Goal: Task Accomplishment & Management: Complete application form

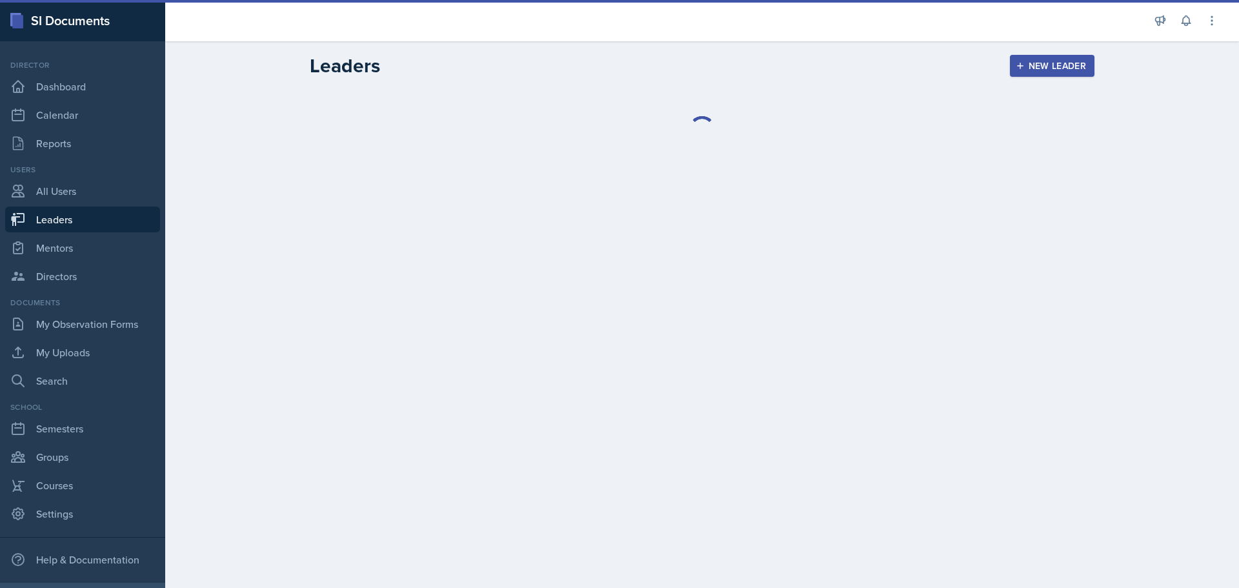
select select "0924c876-6fa7-4296-b593-7db6428ef465"
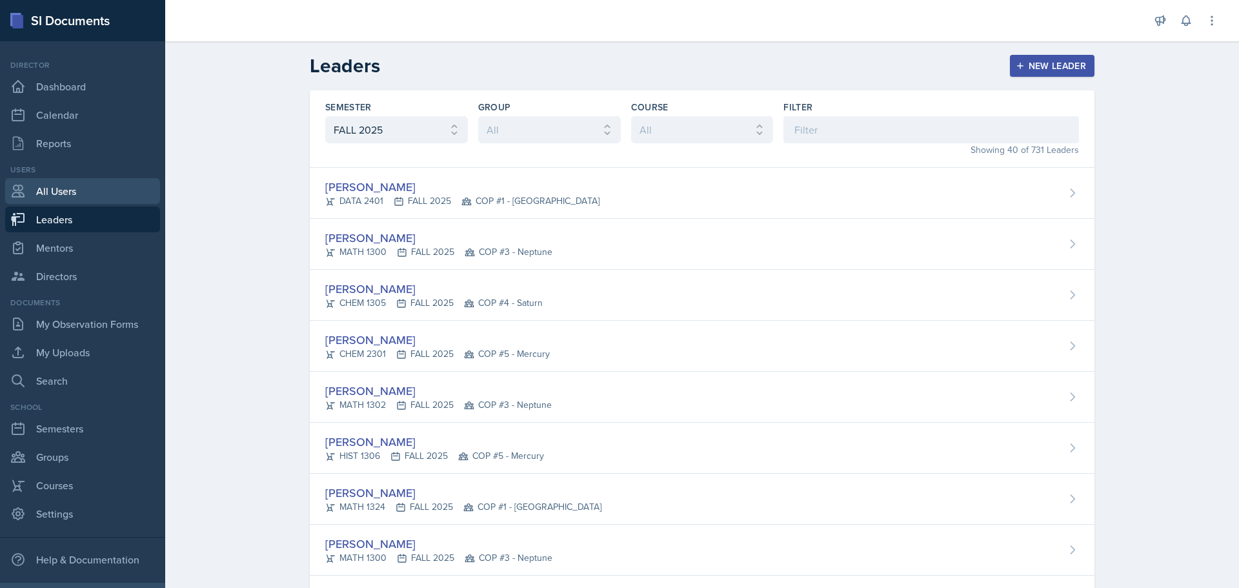
click at [79, 189] on link "All Users" at bounding box center [82, 191] width 155 height 26
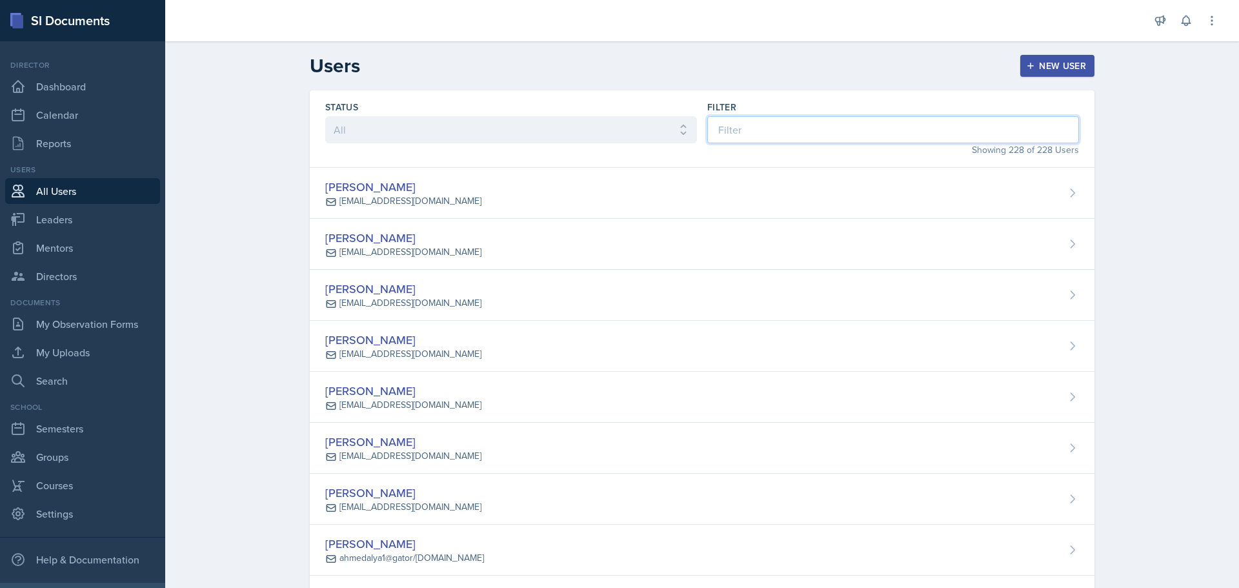
click at [880, 127] on input at bounding box center [893, 129] width 372 height 27
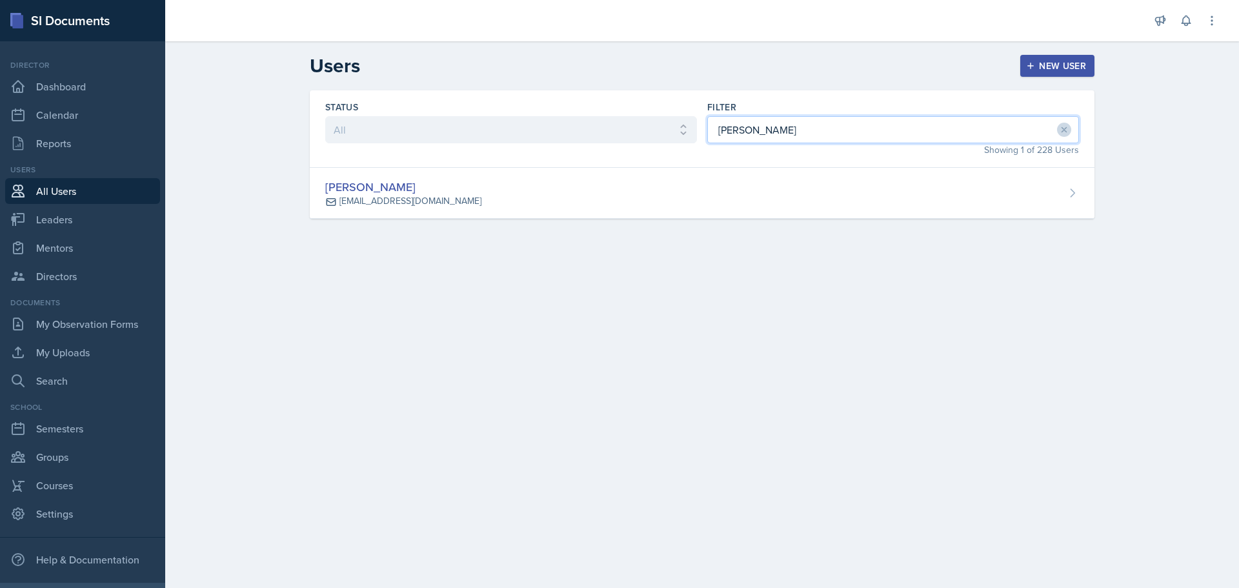
type input "[PERSON_NAME]"
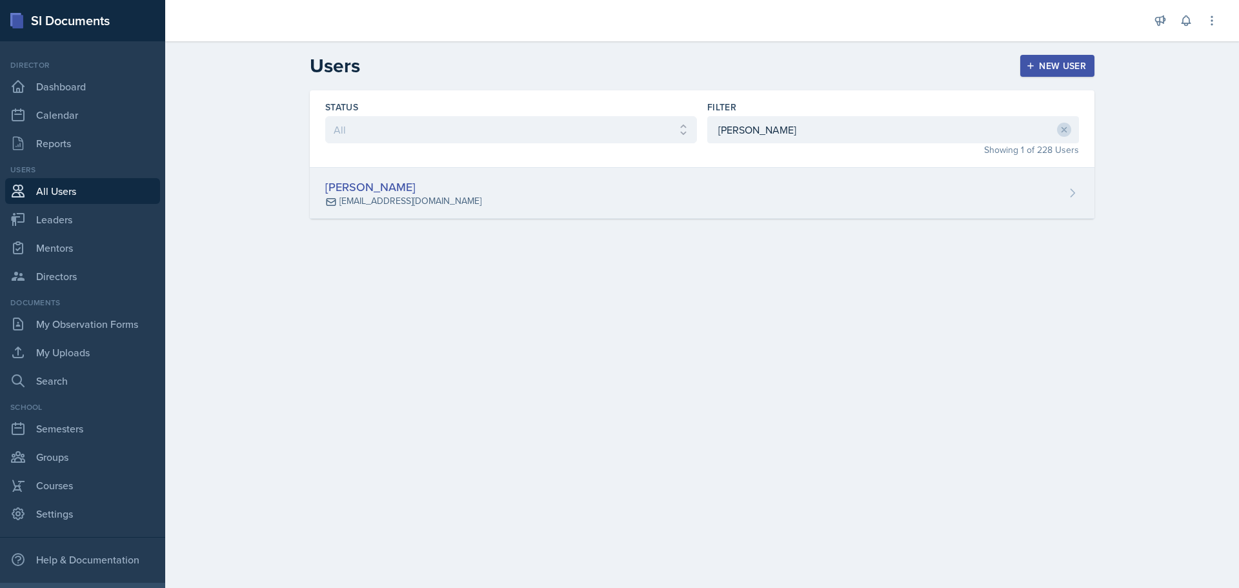
click at [545, 200] on div "[PERSON_NAME] [EMAIL_ADDRESS][DOMAIN_NAME]" at bounding box center [702, 193] width 785 height 51
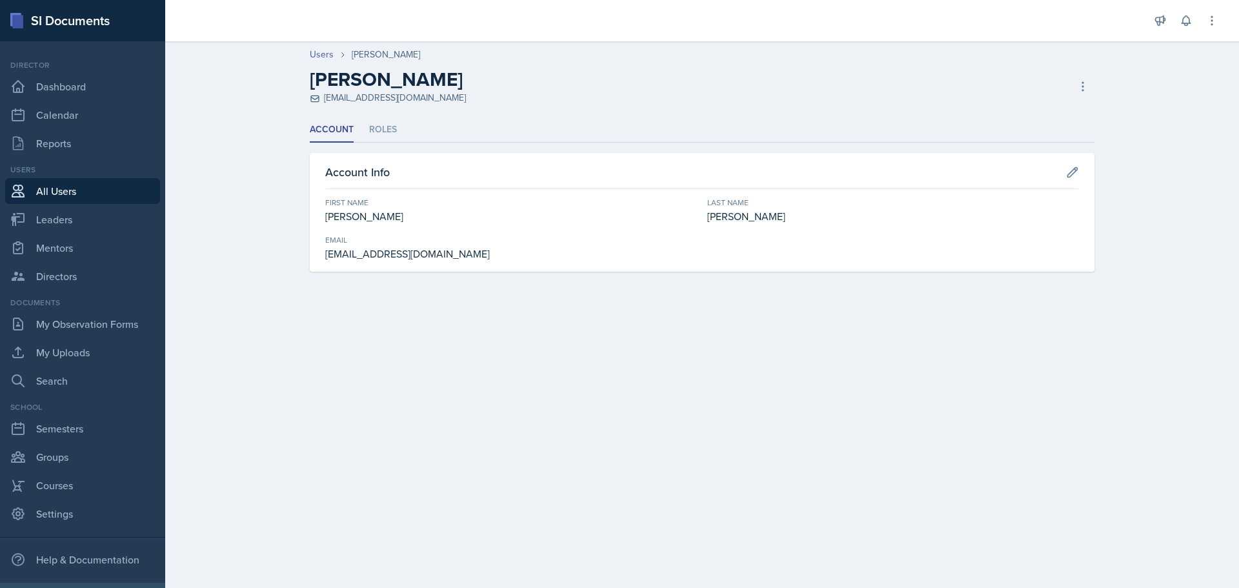
click at [612, 149] on div "Account Roles Account Roles Account Info First Name [PERSON_NAME] Last Name [PE…" at bounding box center [702, 194] width 785 height 154
click at [583, 115] on header "Users [PERSON_NAME] [PERSON_NAME] [EMAIL_ADDRESS][DOMAIN_NAME] Copy Invite Rese…" at bounding box center [702, 76] width 1074 height 83
click at [385, 125] on li "Roles" at bounding box center [383, 129] width 28 height 25
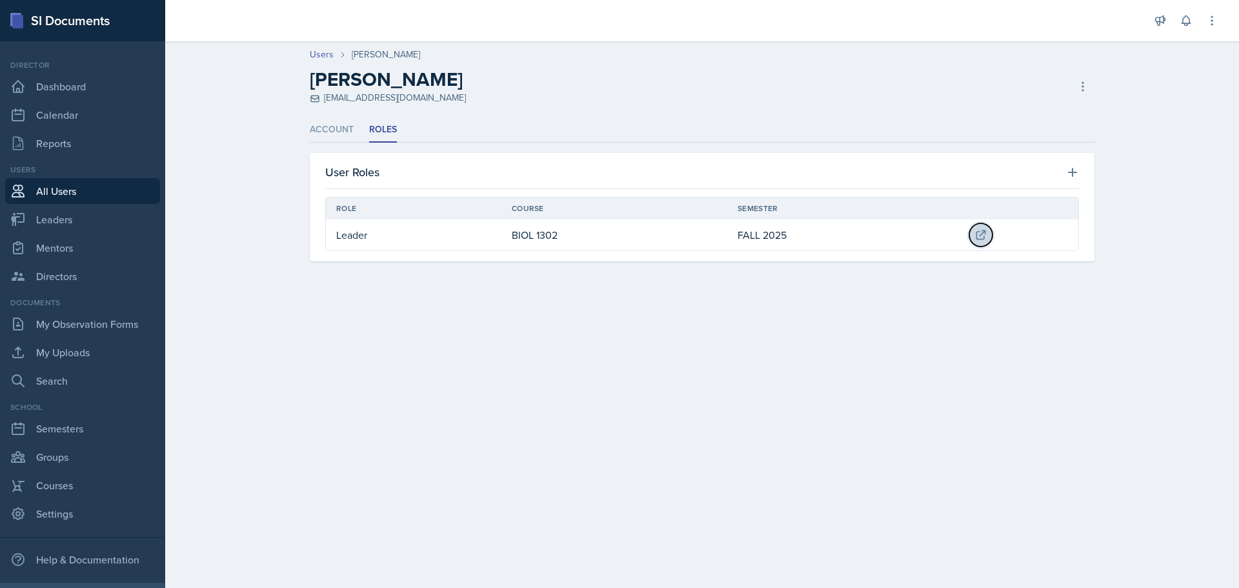
click at [978, 235] on icon at bounding box center [980, 234] width 13 height 13
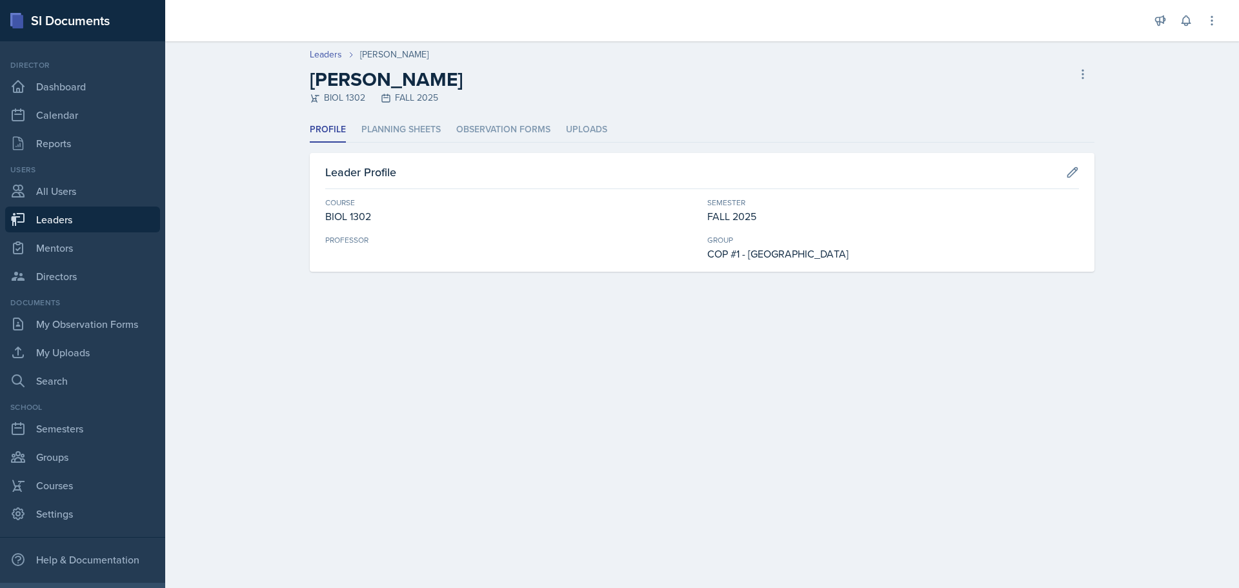
click at [314, 134] on li "Profile" at bounding box center [328, 129] width 36 height 25
click at [319, 57] on link "Leaders" at bounding box center [326, 55] width 32 height 14
select select "0924c876-6fa7-4296-b593-7db6428ef465"
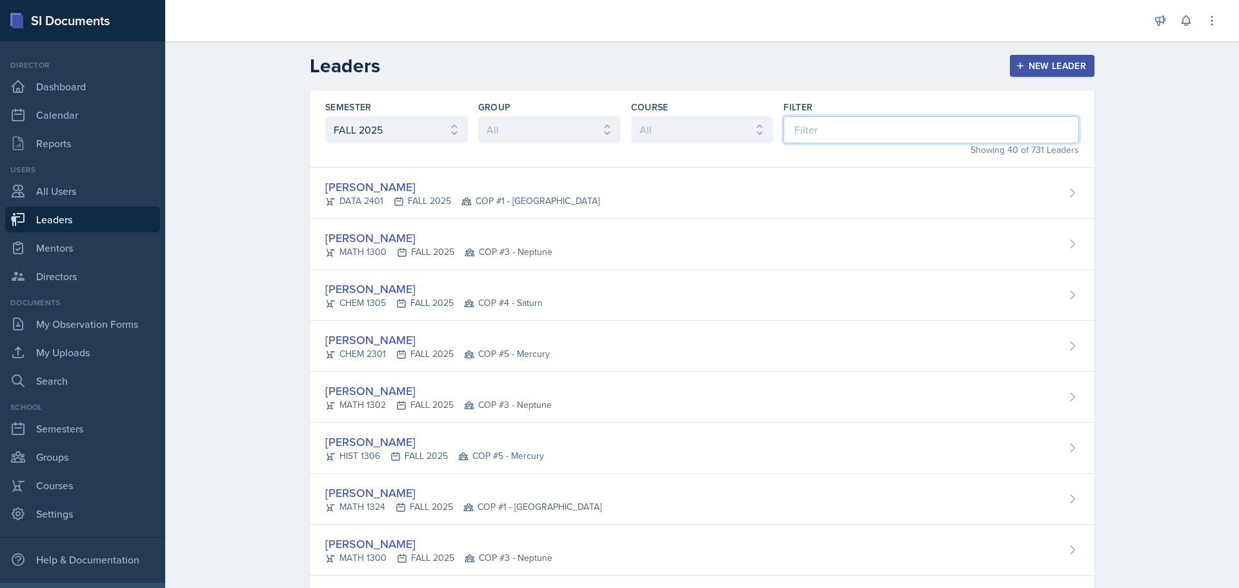
click at [849, 127] on input at bounding box center [931, 129] width 296 height 27
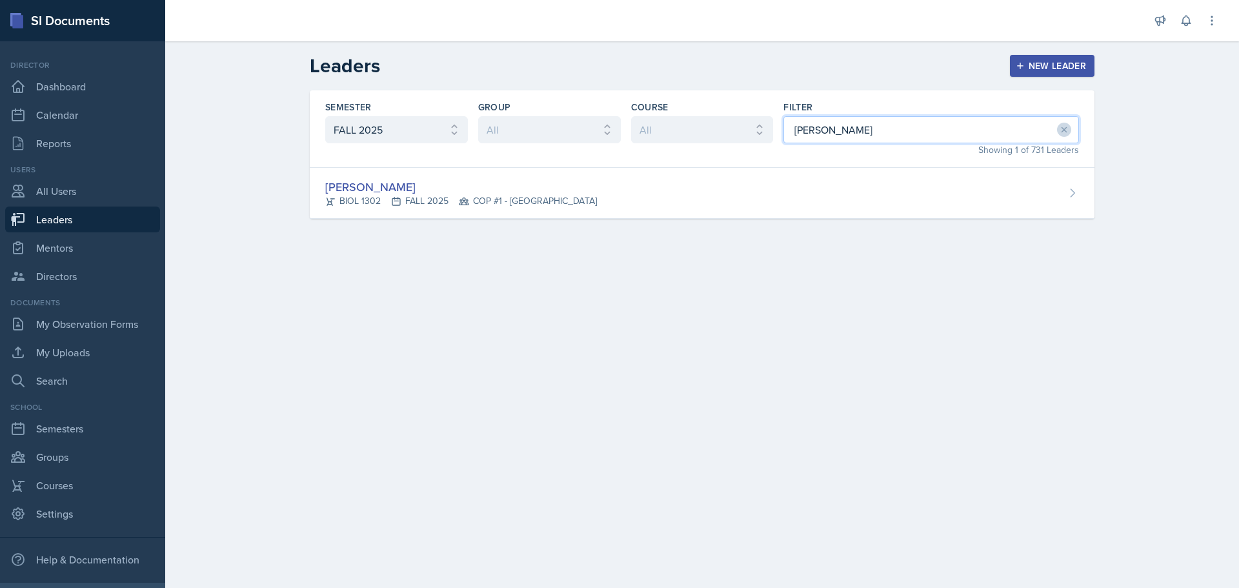
type input "[PERSON_NAME]"
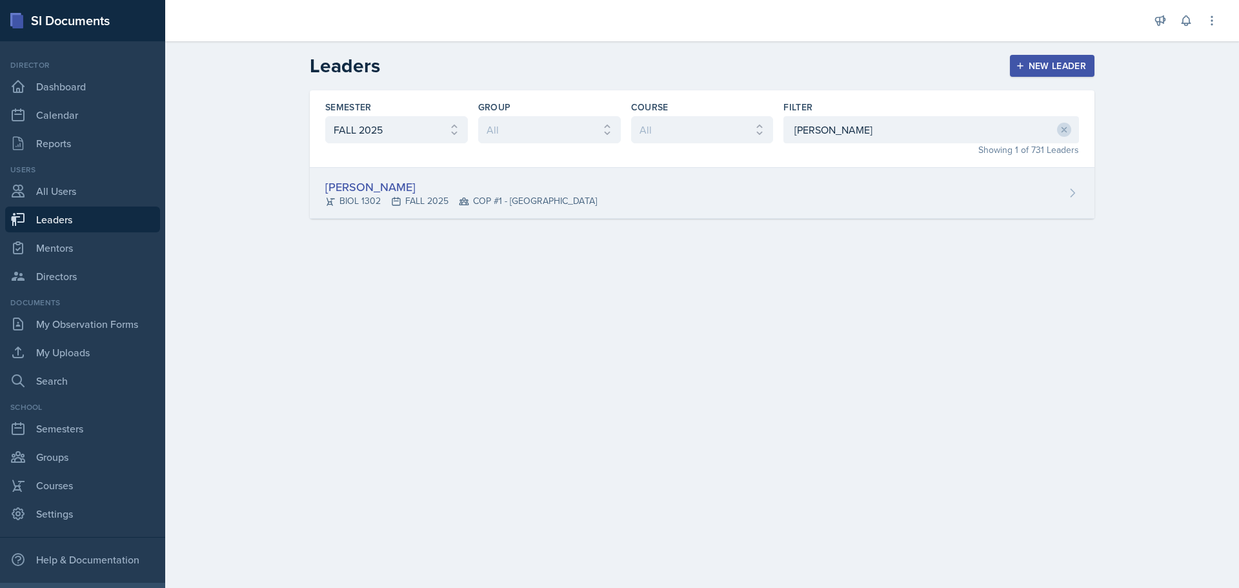
click at [370, 186] on div "[PERSON_NAME]" at bounding box center [461, 186] width 272 height 17
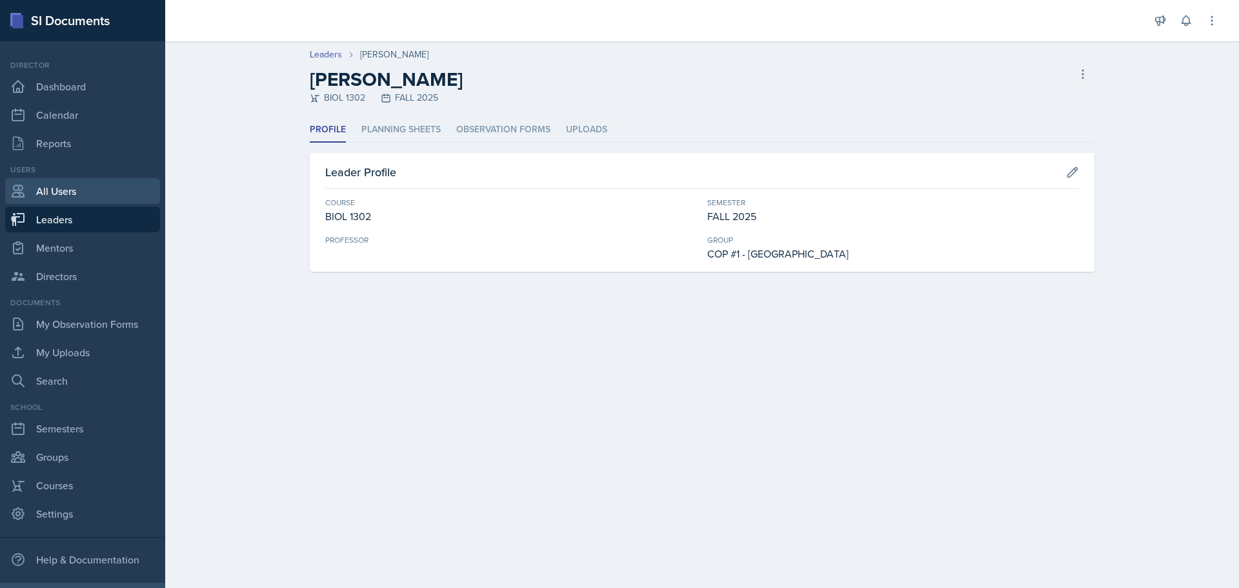
click at [74, 192] on link "All Users" at bounding box center [82, 191] width 155 height 26
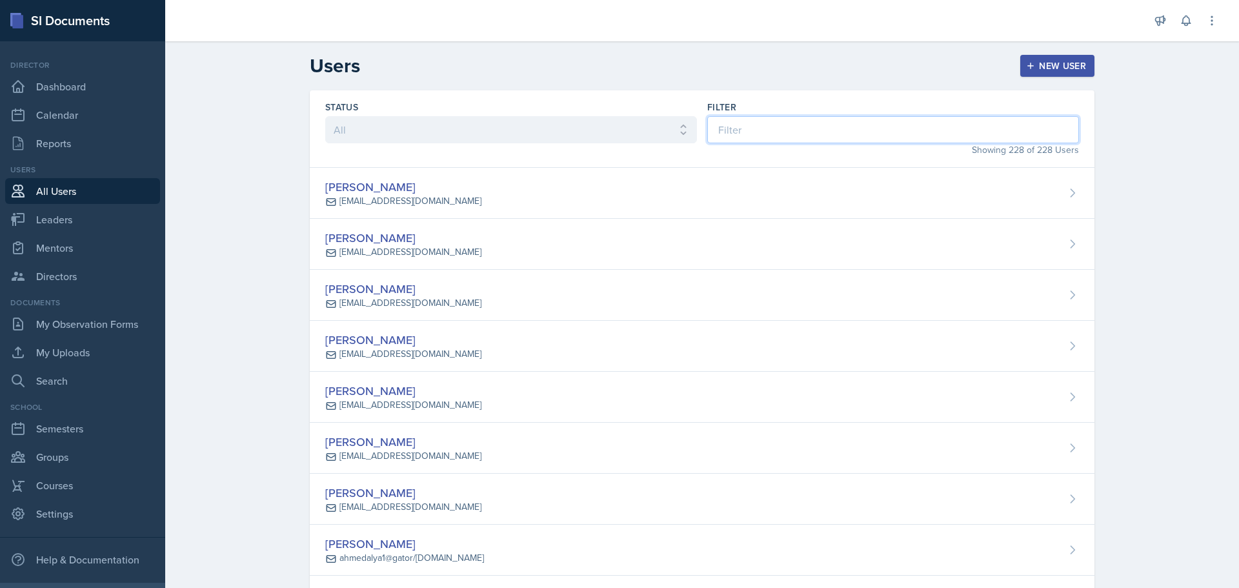
click at [770, 133] on input at bounding box center [893, 129] width 372 height 27
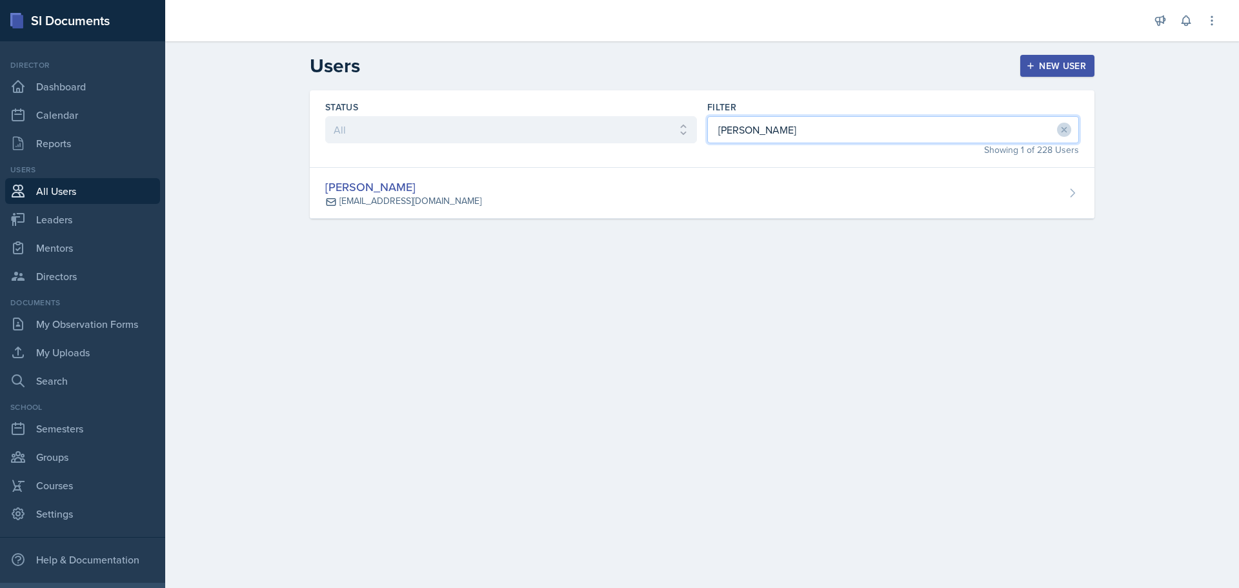
type input "[PERSON_NAME]"
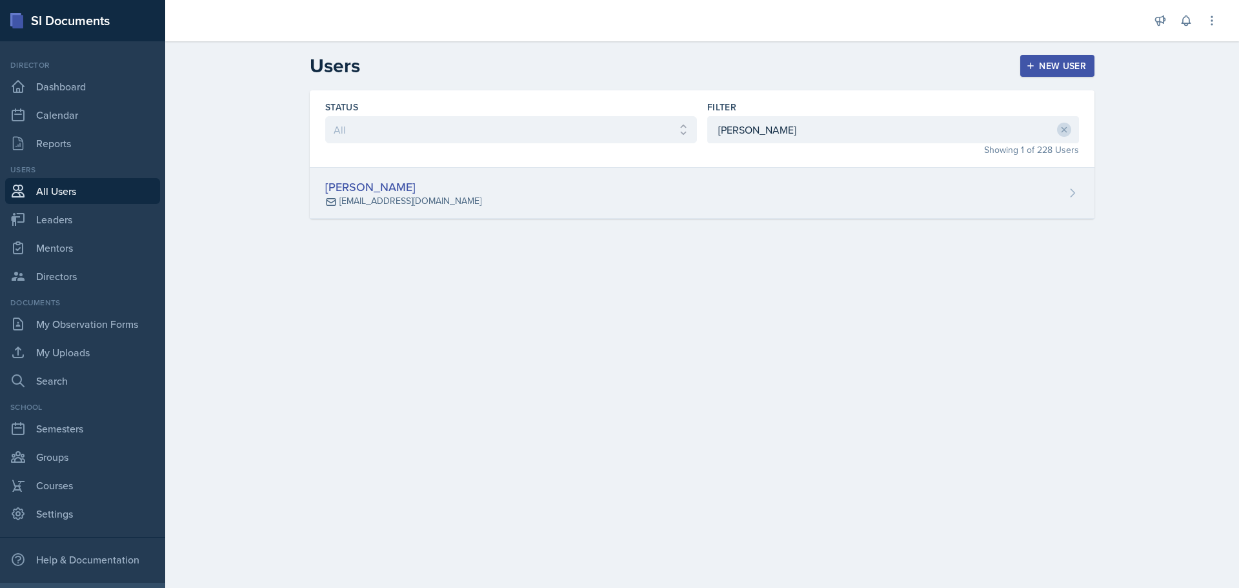
click at [407, 177] on div "[PERSON_NAME] [EMAIL_ADDRESS][DOMAIN_NAME]" at bounding box center [702, 193] width 785 height 51
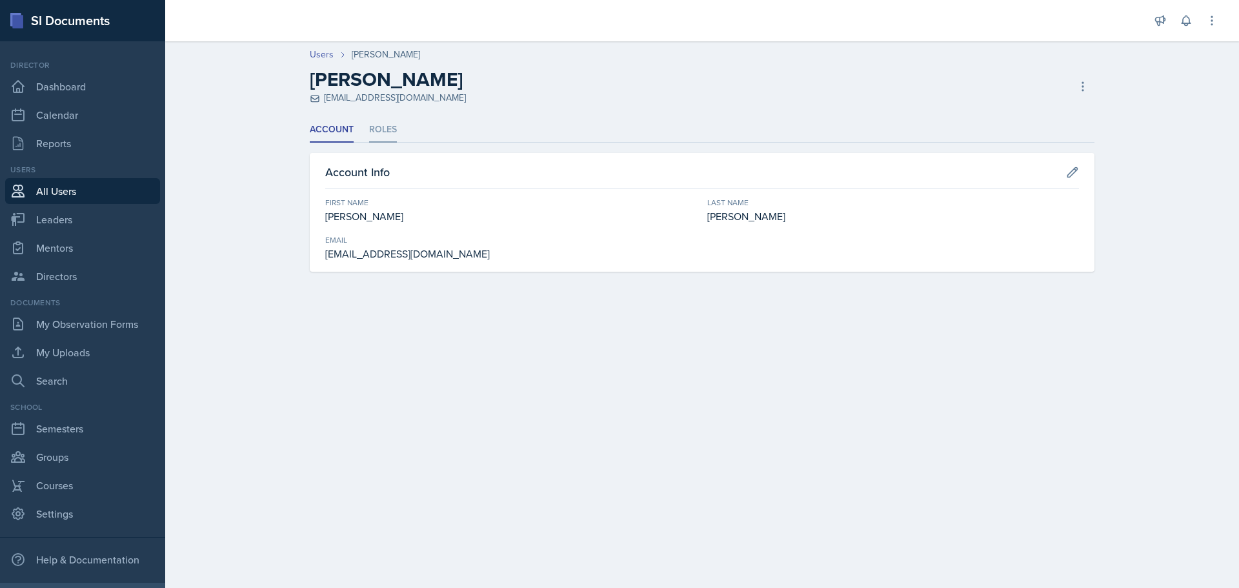
click at [383, 136] on li "Roles" at bounding box center [383, 129] width 28 height 25
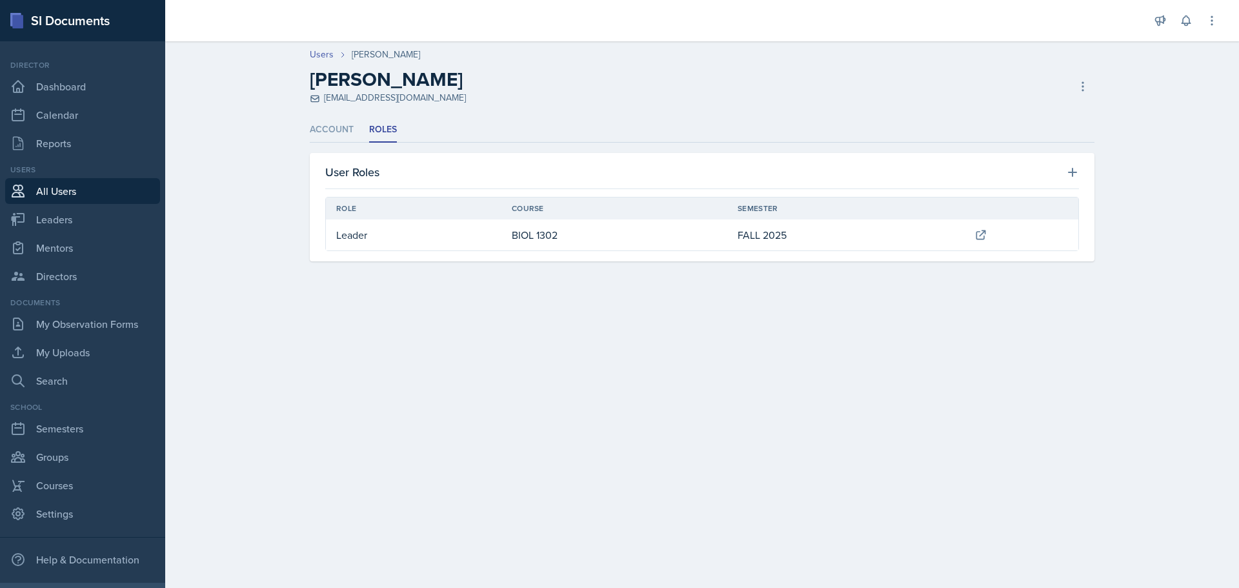
click at [682, 156] on div "User Roles Role Course Semester Leader BIOL 1302 FALL 2025 New Role Role Requir…" at bounding box center [702, 207] width 785 height 108
drag, startPoint x: 419, startPoint y: 97, endPoint x: 428, endPoint y: 100, distance: 9.4
click at [428, 100] on div "[PERSON_NAME] [EMAIL_ADDRESS][DOMAIN_NAME] Copy Invite Resend Invite Deactivate…" at bounding box center [702, 86] width 785 height 37
copy div "[EMAIL_ADDRESS][DOMAIN_NAME]"
click at [456, 101] on div "[PERSON_NAME] [EMAIL_ADDRESS][DOMAIN_NAME] Copy Invite Resend Invite Deactivate…" at bounding box center [702, 86] width 785 height 37
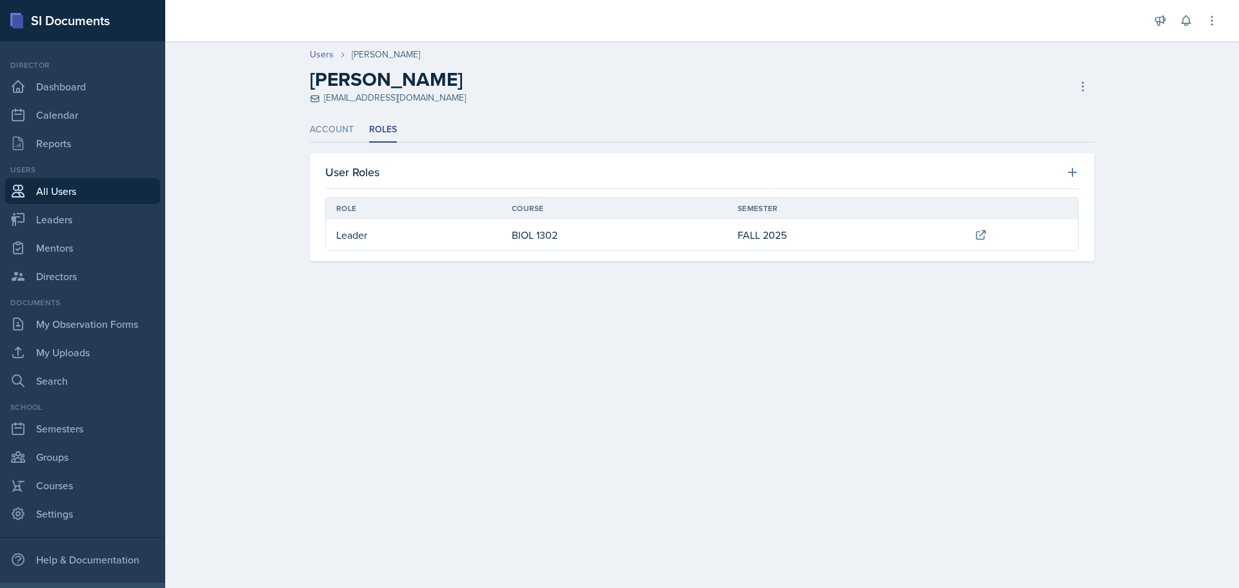
drag, startPoint x: 401, startPoint y: 97, endPoint x: 428, endPoint y: 97, distance: 26.5
click at [428, 97] on div "[PERSON_NAME] [EMAIL_ADDRESS][DOMAIN_NAME] Copy Invite Resend Invite Deactivate…" at bounding box center [702, 86] width 785 height 37
copy div "[EMAIL_ADDRESS][DOMAIN_NAME]"
click at [476, 128] on ul "Account Roles" at bounding box center [702, 129] width 785 height 25
click at [332, 121] on li "Account" at bounding box center [332, 129] width 44 height 25
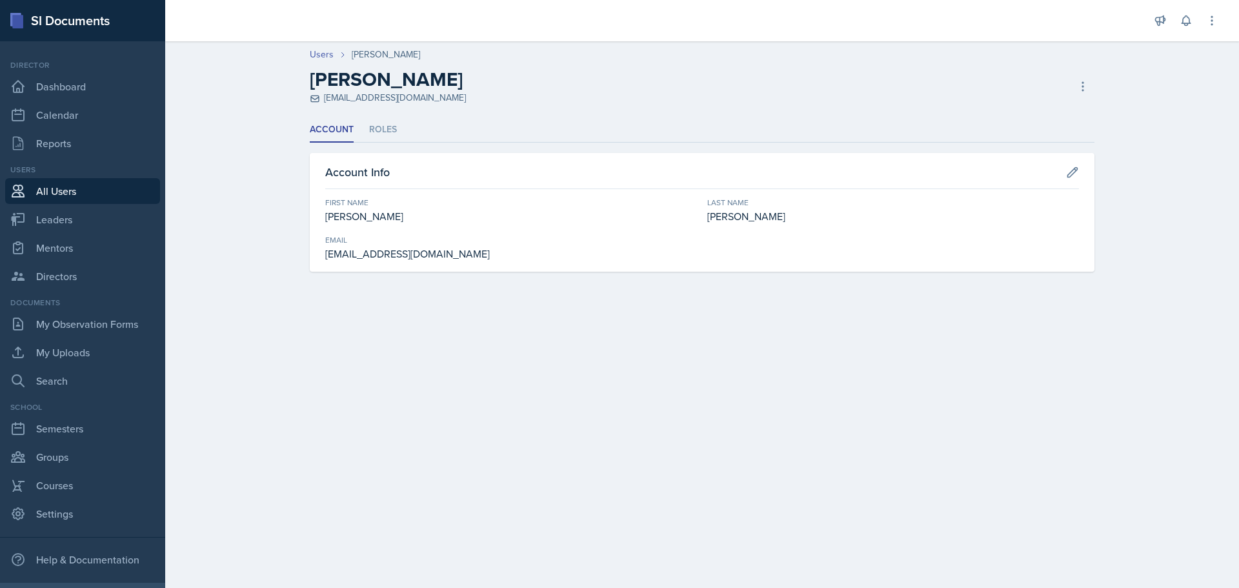
click at [59, 185] on link "All Users" at bounding box center [82, 191] width 155 height 26
select select "1"
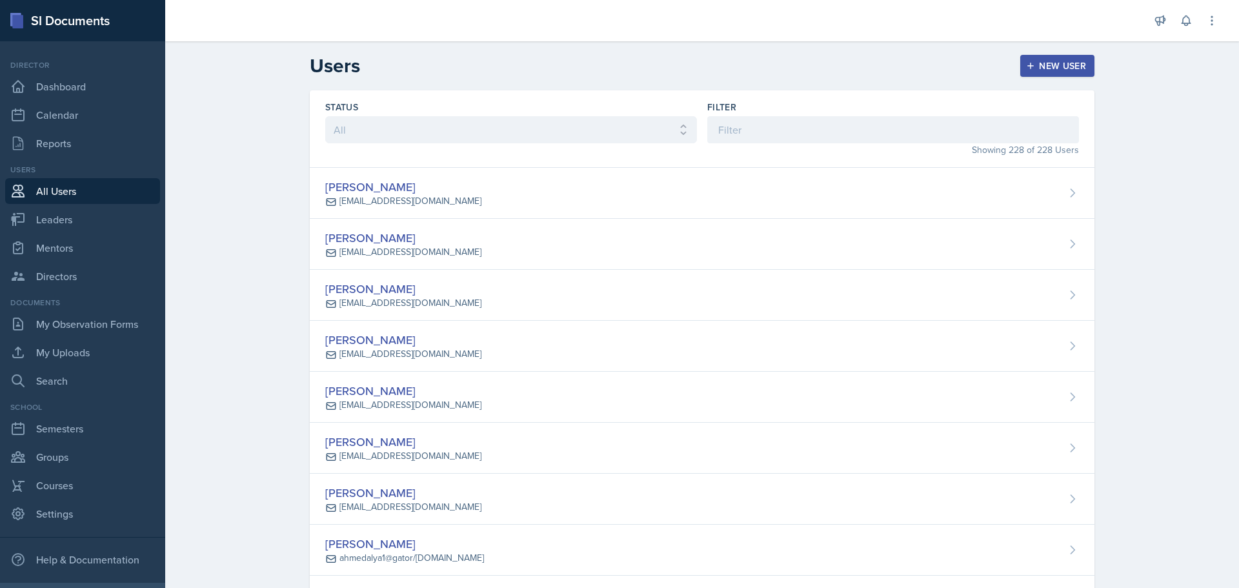
click at [1059, 71] on div "New User" at bounding box center [1056, 66] width 57 height 10
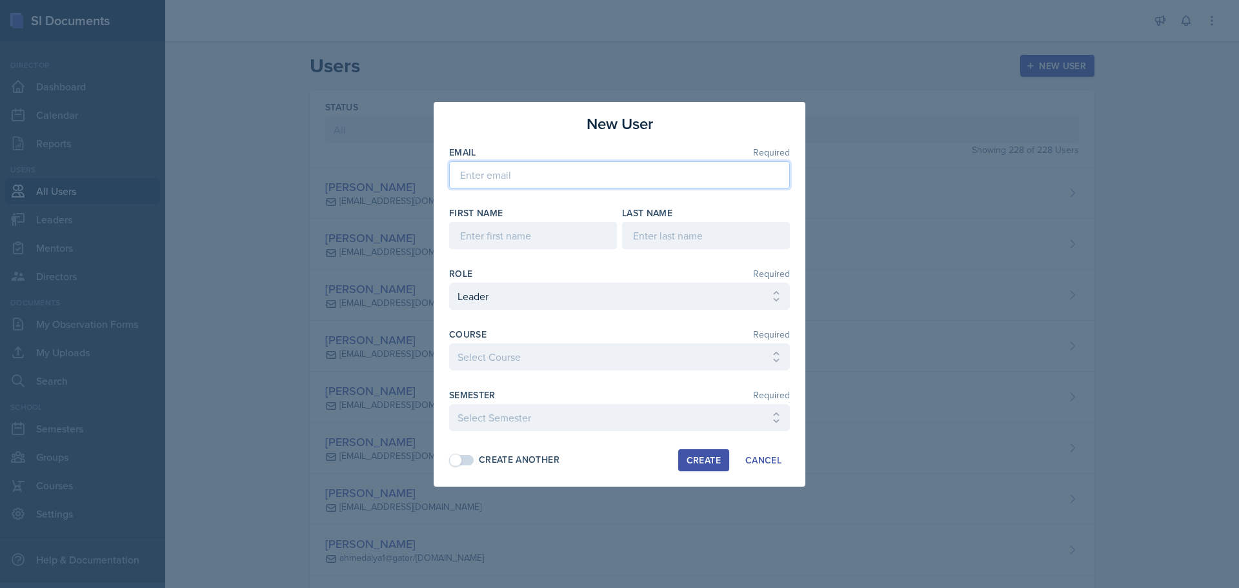
click at [604, 175] on input "email" at bounding box center [619, 174] width 341 height 27
paste input "[EMAIL_ADDRESS][DOMAIN_NAME]"
click at [499, 174] on input "[EMAIL_ADDRESS][DOMAIN_NAME]" at bounding box center [619, 174] width 341 height 27
type input "[EMAIL_ADDRESS][DOMAIN_NAME]"
click at [554, 225] on input at bounding box center [533, 235] width 168 height 27
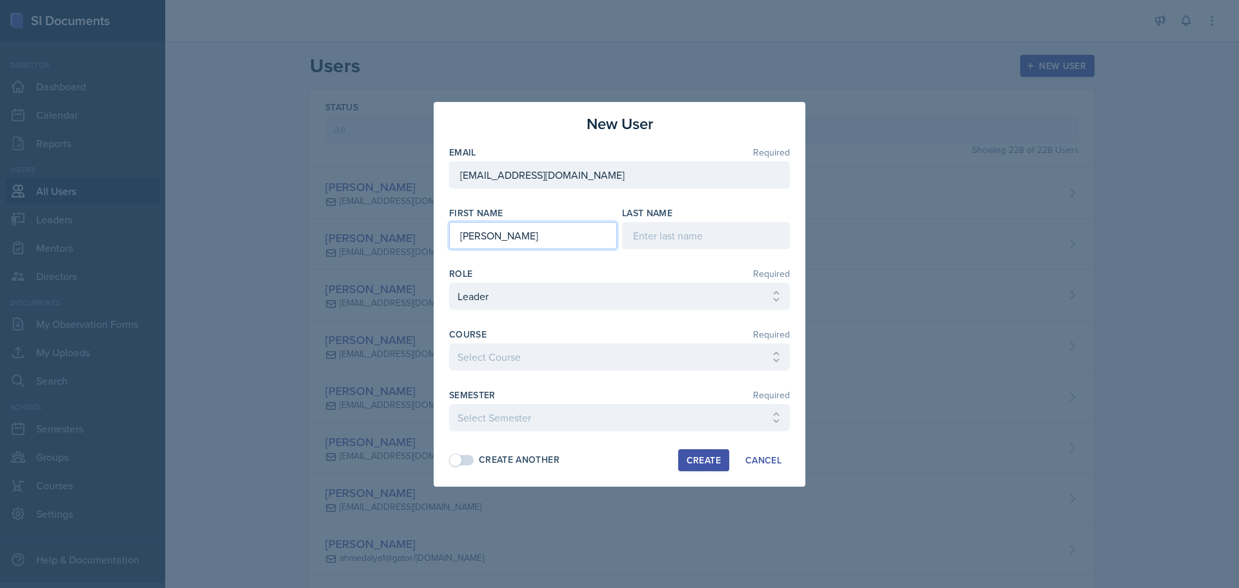
type input "[PERSON_NAME]"
click at [742, 357] on select "Select Course ACC 2301 ART 1301 ART 1302 ART 1310 BIOL 1301 BIOL 1302 BIOL 1310…" at bounding box center [619, 356] width 341 height 27
select select "c3a50d7d-2f3e-4127-8f4d-13a89c89b7bc"
click at [449, 343] on select "Select Course ACC 2301 ART 1301 ART 1302 ART 1310 BIOL 1301 BIOL 1302 BIOL 1310…" at bounding box center [619, 356] width 341 height 27
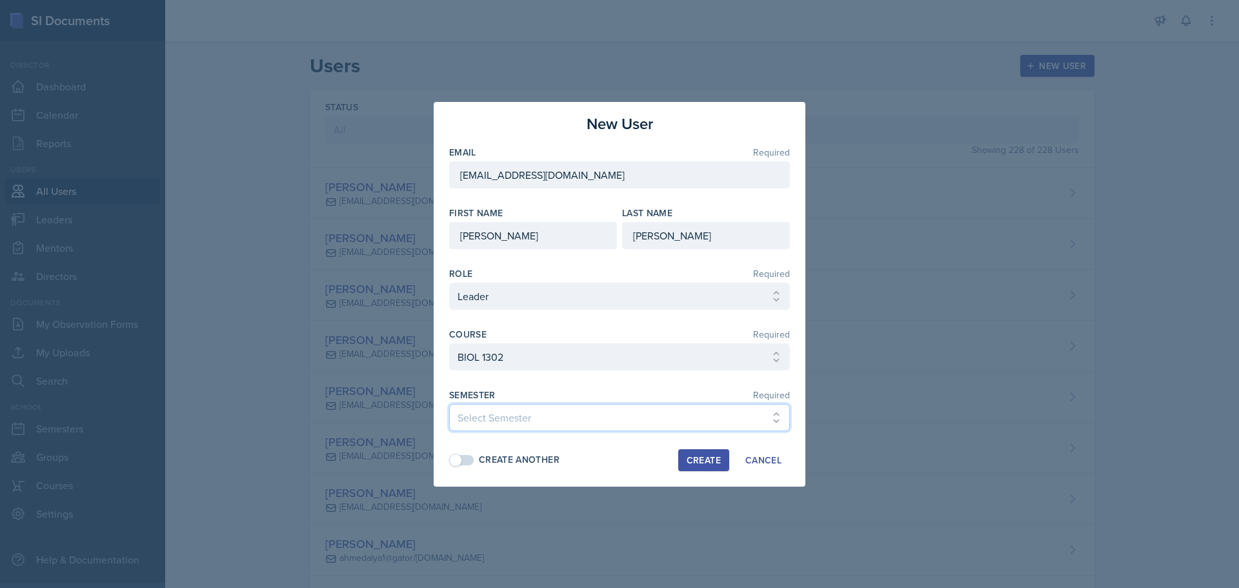
click at [619, 416] on select "Select Semester FALL 2025 Summer II 2025 Summer I 2025 Spring 2025 Fall 2024 Su…" at bounding box center [619, 417] width 341 height 27
select select "0924c876-6fa7-4296-b593-7db6428ef465"
click at [449, 404] on select "Select Semester FALL 2025 Summer II 2025 Summer I 2025 Spring 2025 Fall 2024 Su…" at bounding box center [619, 417] width 341 height 27
click at [701, 462] on div "Create" at bounding box center [704, 460] width 34 height 10
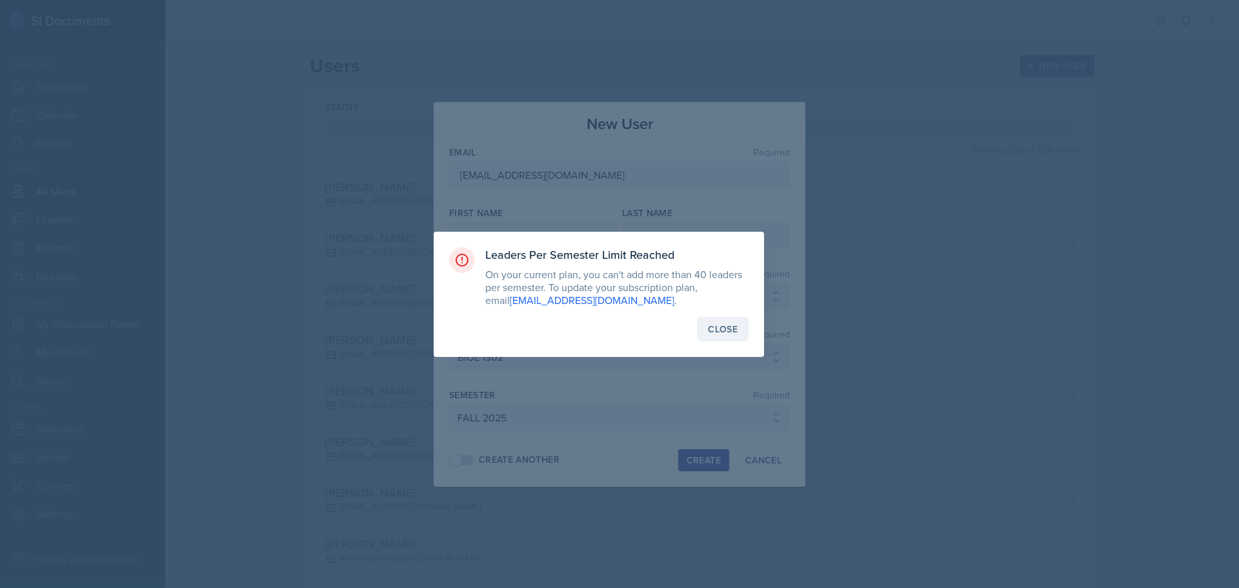
click at [725, 325] on div "Close" at bounding box center [723, 329] width 30 height 13
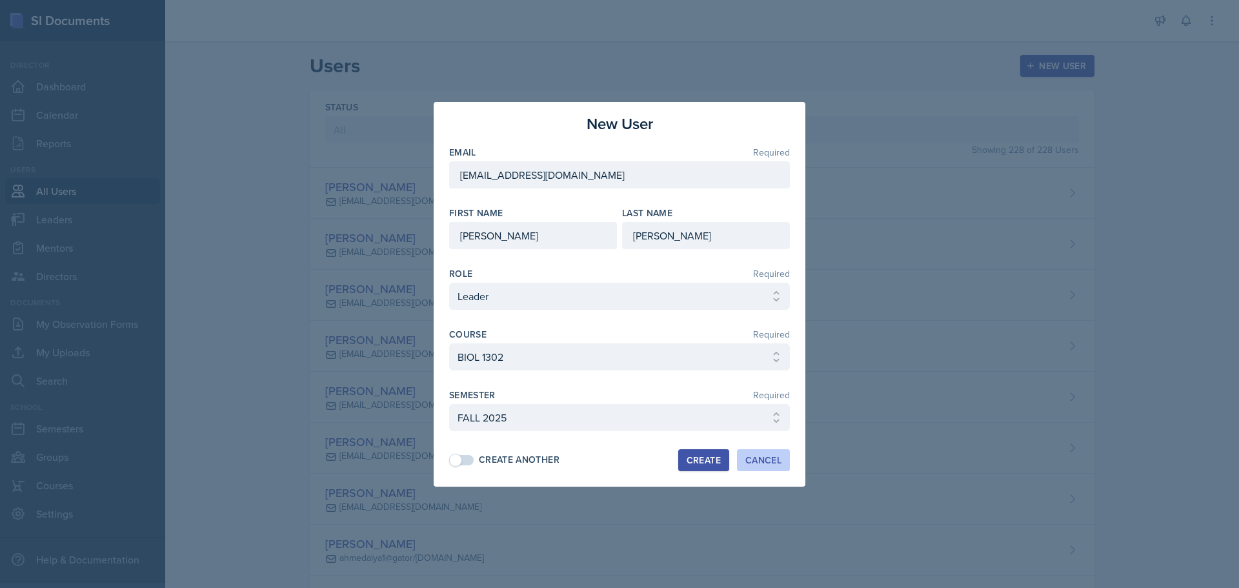
click at [767, 461] on div "Cancel" at bounding box center [763, 460] width 36 height 10
select select
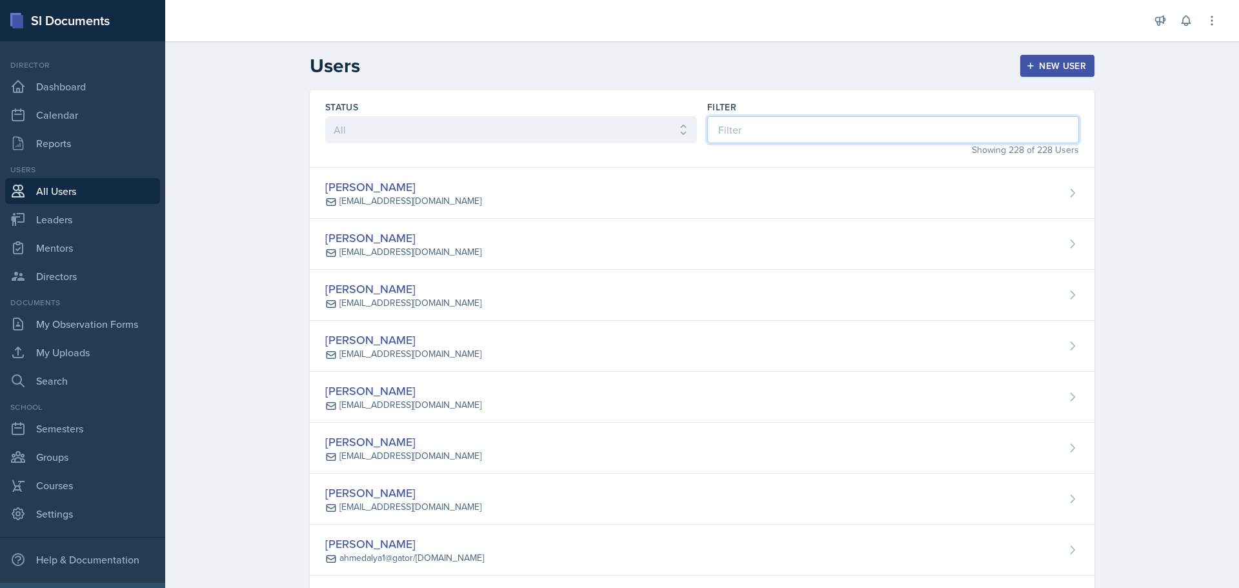
click at [866, 139] on input at bounding box center [893, 129] width 372 height 27
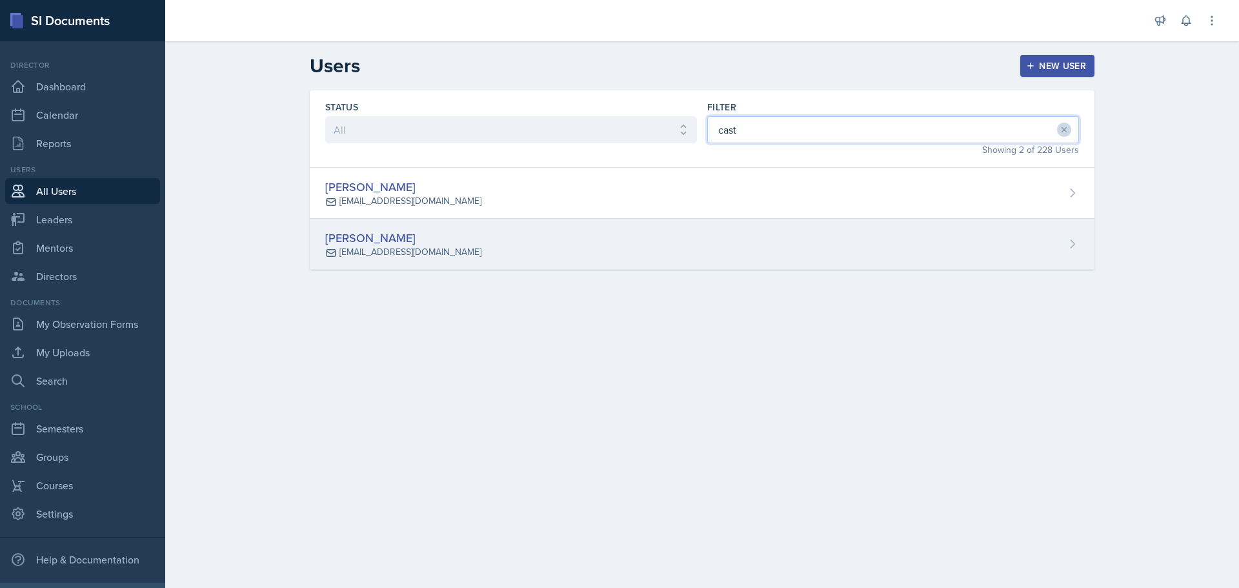
type input "cast"
click at [763, 252] on div "[PERSON_NAME] [EMAIL_ADDRESS][DOMAIN_NAME]" at bounding box center [702, 244] width 785 height 51
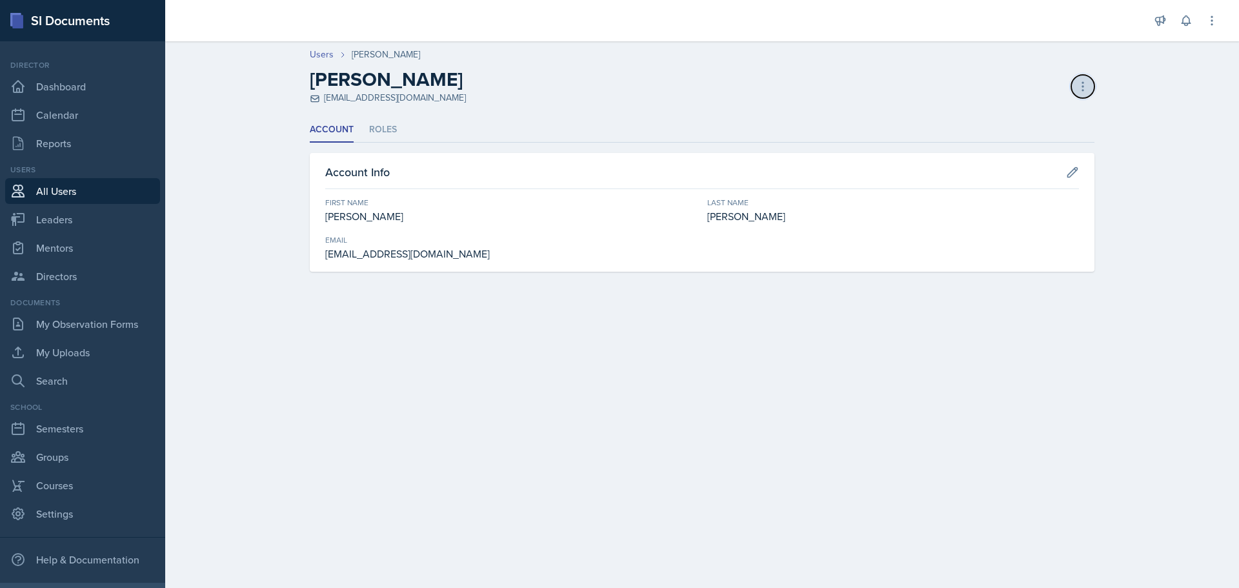
click at [1083, 83] on icon at bounding box center [1082, 86] width 1 height 8
click at [1025, 159] on div "Deactivate User" at bounding box center [1027, 165] width 124 height 26
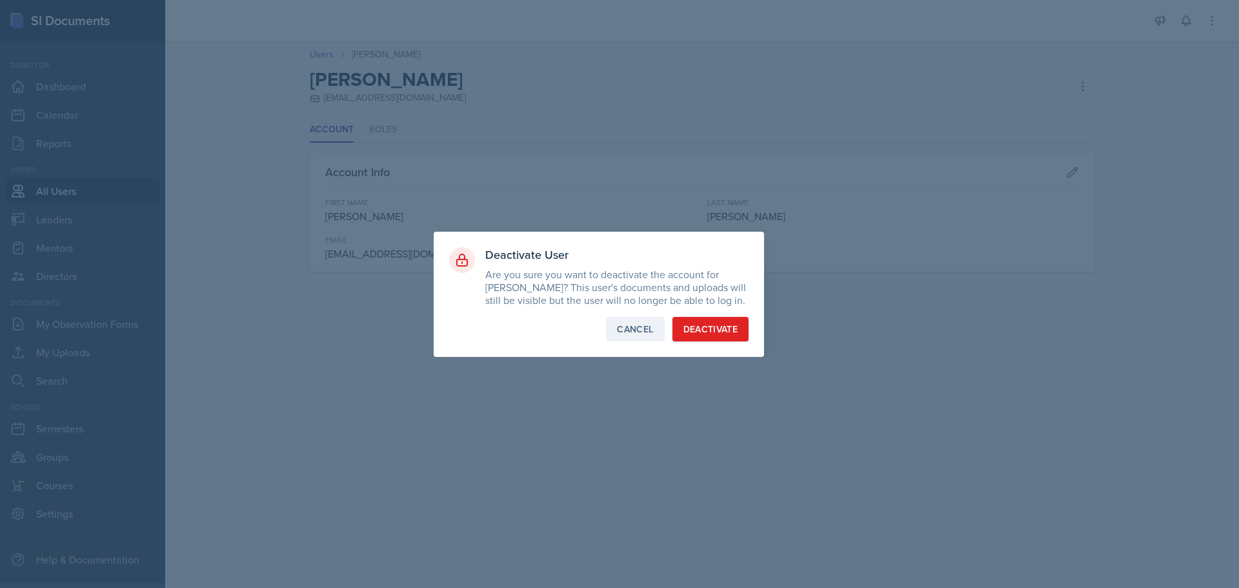
click at [638, 334] on div "Cancel" at bounding box center [635, 329] width 36 height 13
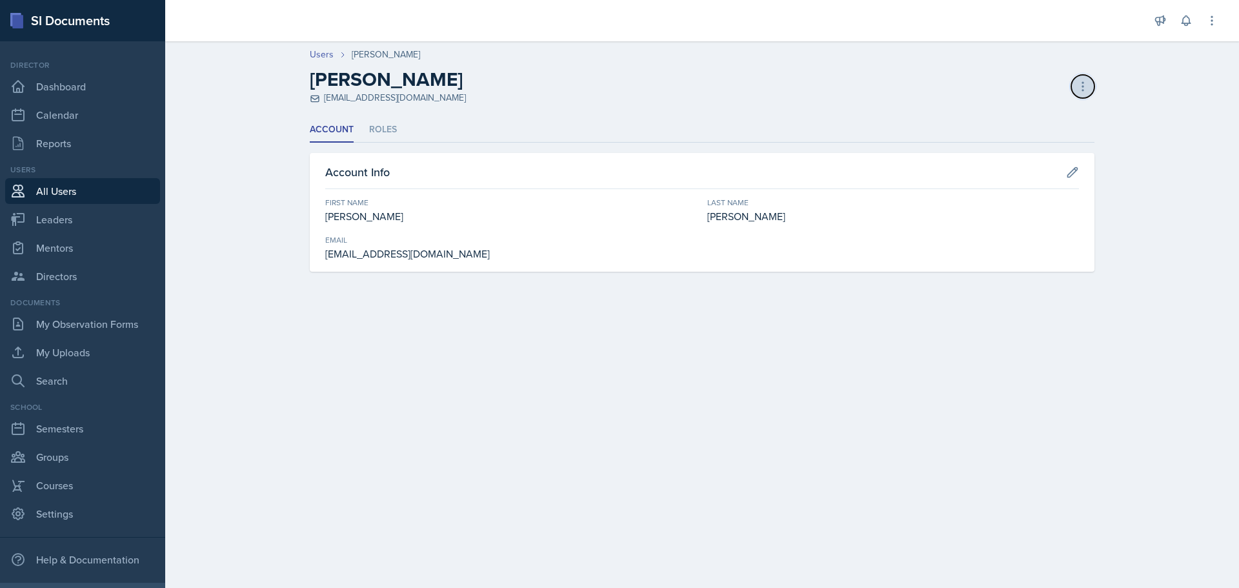
click at [1081, 86] on icon at bounding box center [1082, 86] width 13 height 13
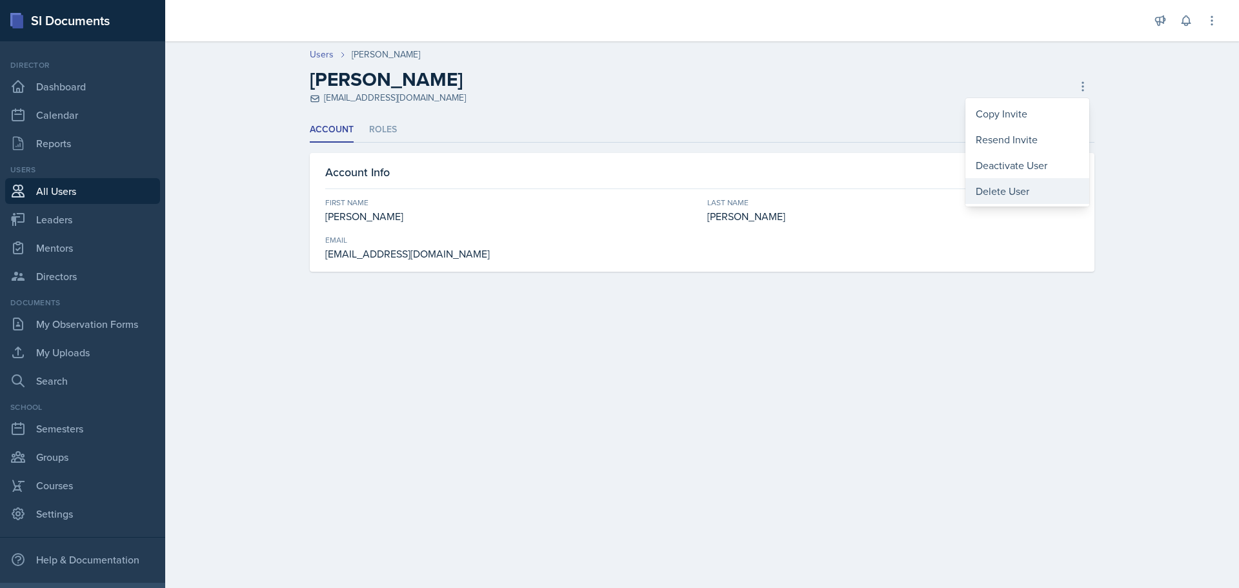
click at [1017, 192] on div "Delete User" at bounding box center [1027, 191] width 124 height 26
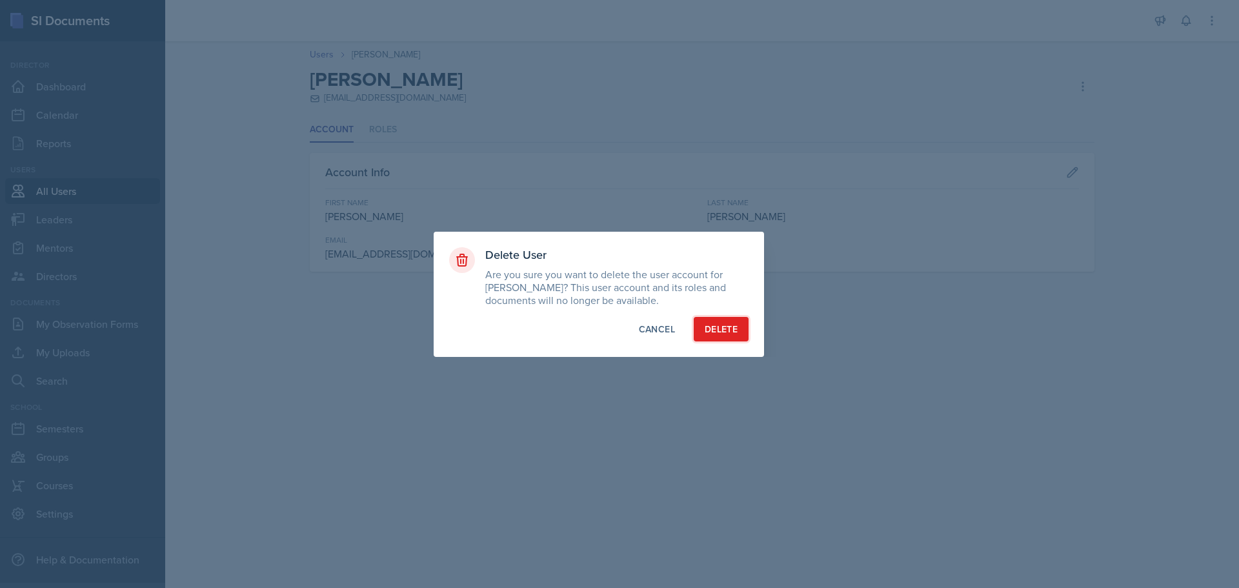
click at [724, 330] on div "Delete" at bounding box center [721, 329] width 33 height 13
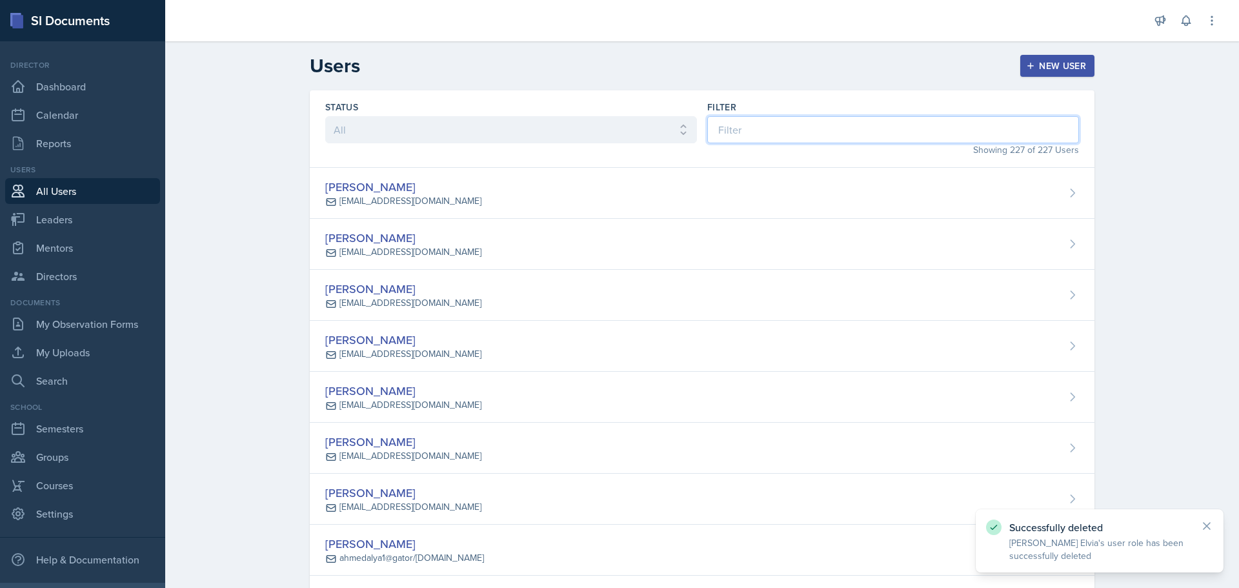
click at [749, 130] on input at bounding box center [893, 129] width 372 height 27
click at [1048, 55] on button "New User" at bounding box center [1057, 66] width 74 height 22
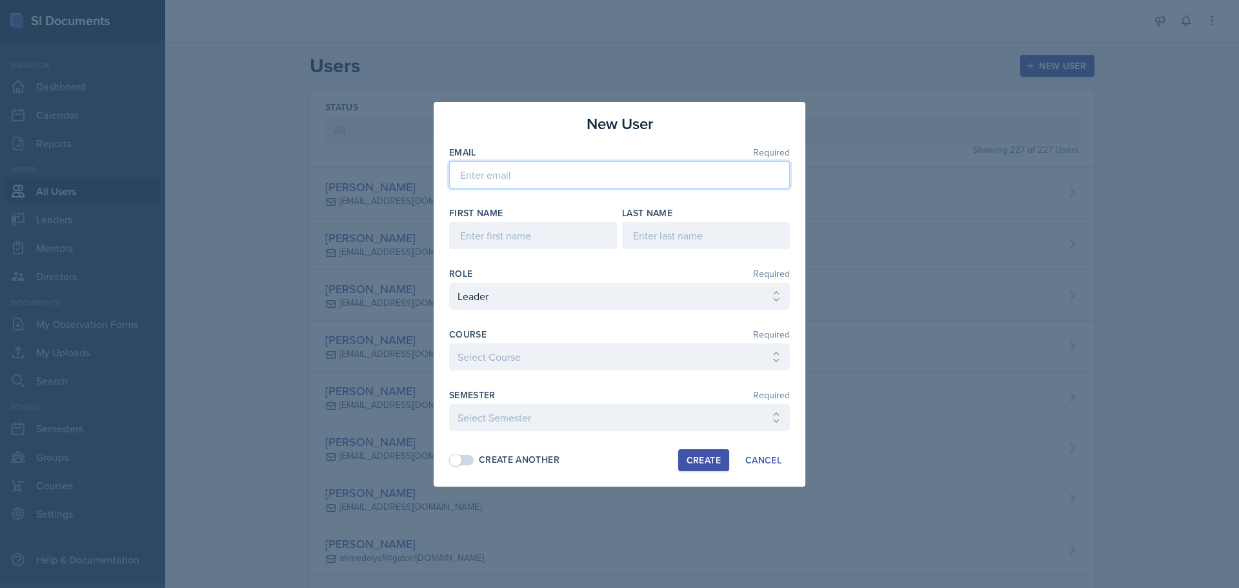
click at [651, 175] on input "email" at bounding box center [619, 174] width 341 height 27
type input "[EMAIL_ADDRESS][DOMAIN_NAME]"
type input "[PERSON_NAME]"
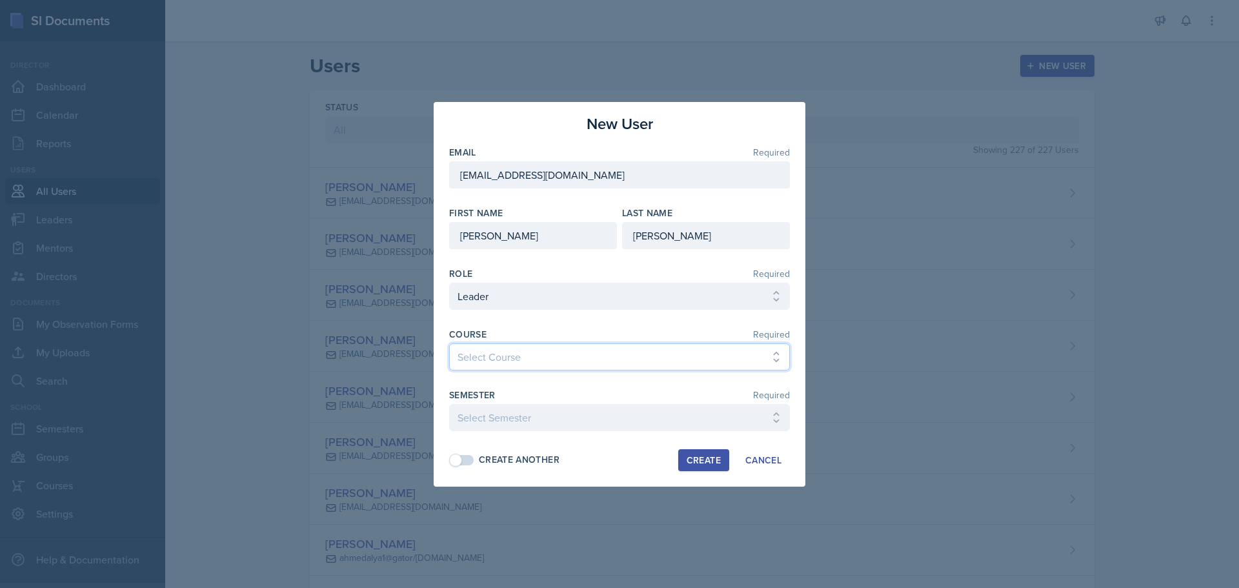
click at [772, 361] on select "Select Course ACC 2301 ART 1301 ART 1302 ART 1310 BIOL 1301 BIOL 1302 BIOL 1310…" at bounding box center [619, 356] width 341 height 27
select select "c3a50d7d-2f3e-4127-8f4d-13a89c89b7bc"
click at [449, 343] on select "Select Course ACC 2301 ART 1301 ART 1302 ART 1310 BIOL 1301 BIOL 1302 BIOL 1310…" at bounding box center [619, 356] width 341 height 27
click at [679, 409] on select "Select Semester FALL 2025 Summer II 2025 Summer I 2025 Spring 2025 Fall 2024 Su…" at bounding box center [619, 417] width 341 height 27
select select "0924c876-6fa7-4296-b593-7db6428ef465"
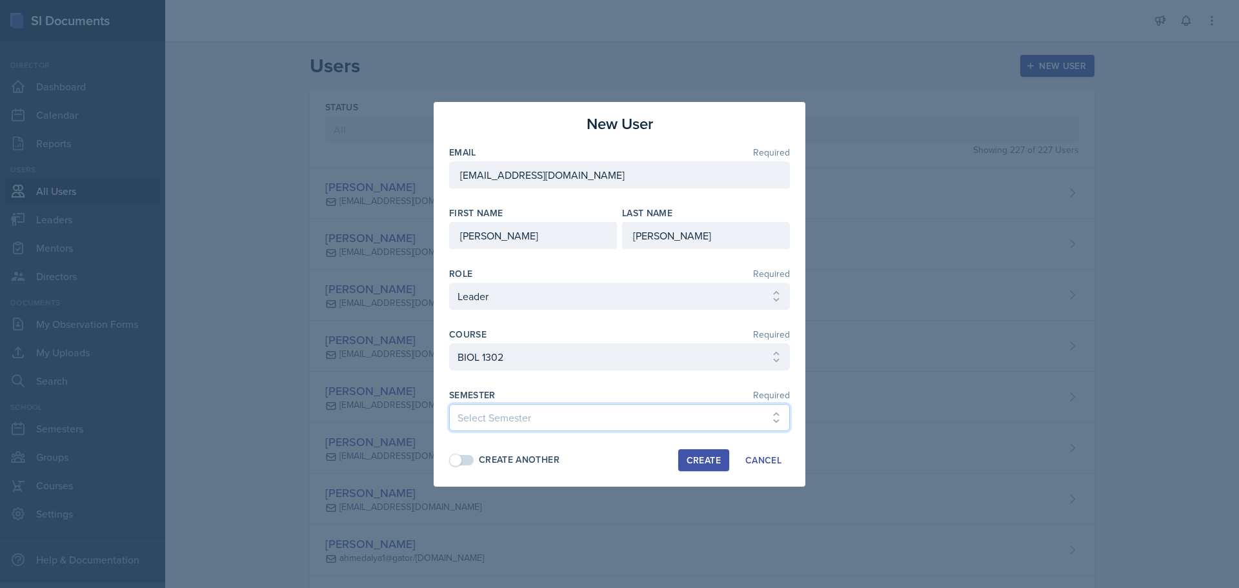
click at [449, 404] on select "Select Semester FALL 2025 Summer II 2025 Summer I 2025 Spring 2025 Fall 2024 Su…" at bounding box center [619, 417] width 341 height 27
click at [701, 459] on div "Create" at bounding box center [704, 460] width 34 height 10
select select
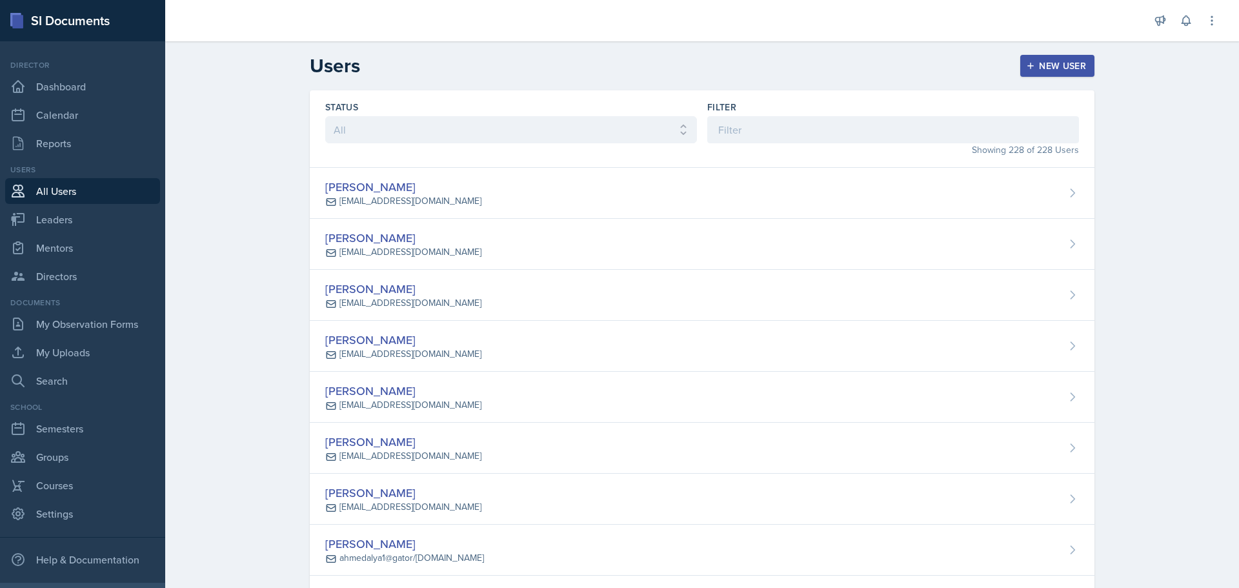
click at [74, 186] on link "All Users" at bounding box center [82, 191] width 155 height 26
click at [856, 131] on input at bounding box center [893, 129] width 372 height 27
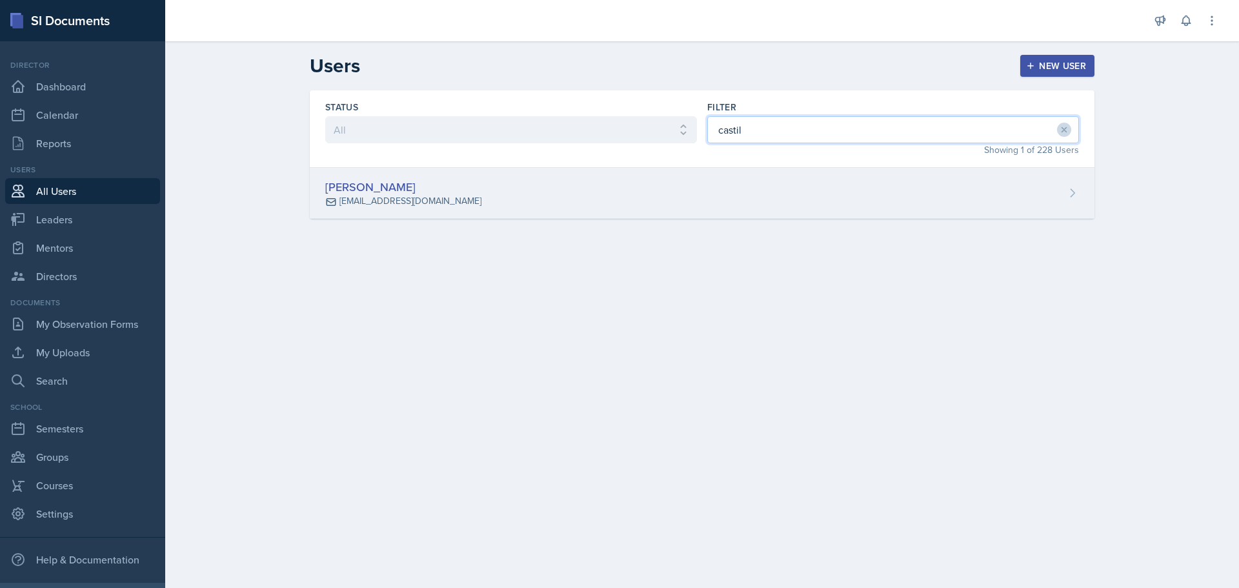
type input "castil"
click at [540, 189] on div "[PERSON_NAME] [PERSON_NAME][EMAIL_ADDRESS][DOMAIN_NAME]" at bounding box center [702, 193] width 785 height 51
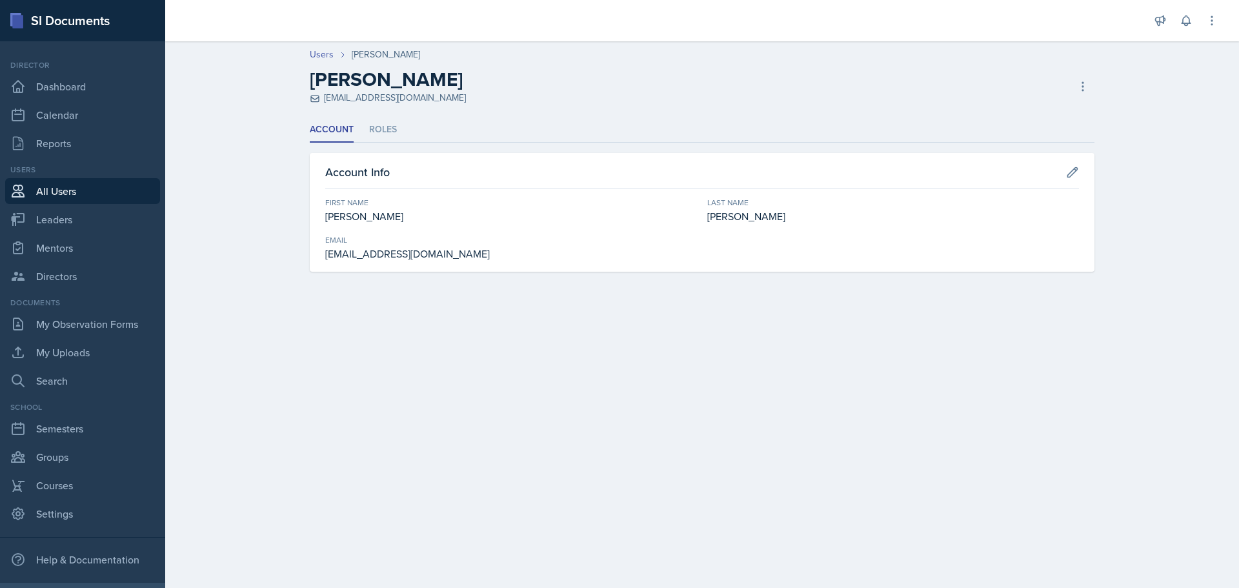
click at [559, 116] on header "Users [PERSON_NAME] [PERSON_NAME] [EMAIL_ADDRESS][DOMAIN_NAME] Copy Invite Rese…" at bounding box center [702, 76] width 1074 height 83
click at [1074, 168] on icon at bounding box center [1073, 172] width 10 height 10
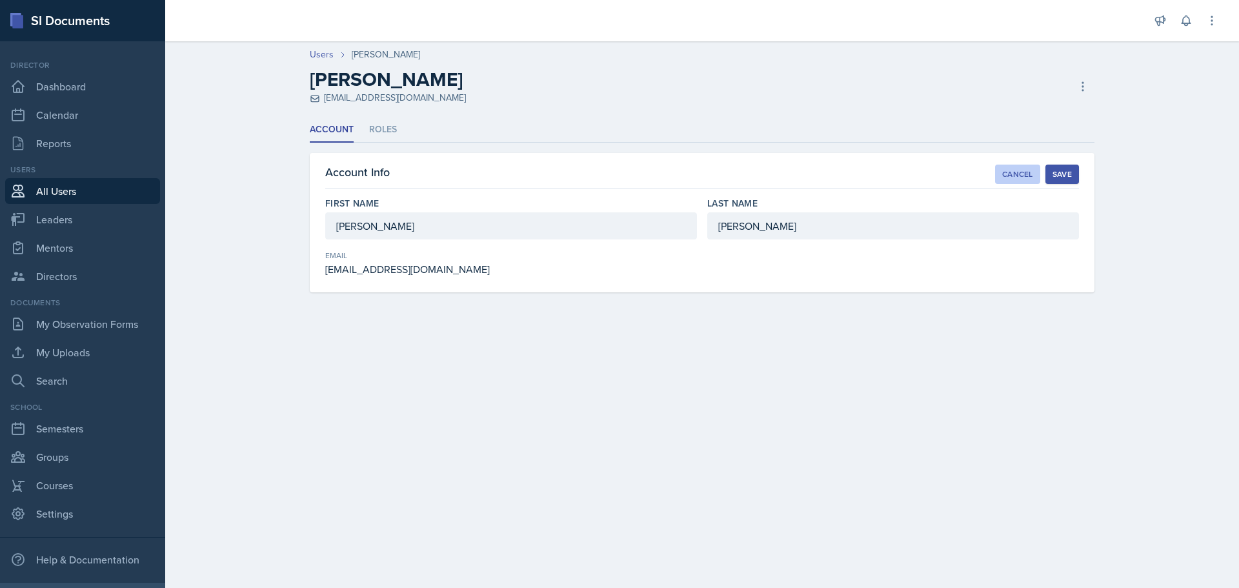
click at [1004, 174] on div "Cancel" at bounding box center [1017, 174] width 31 height 10
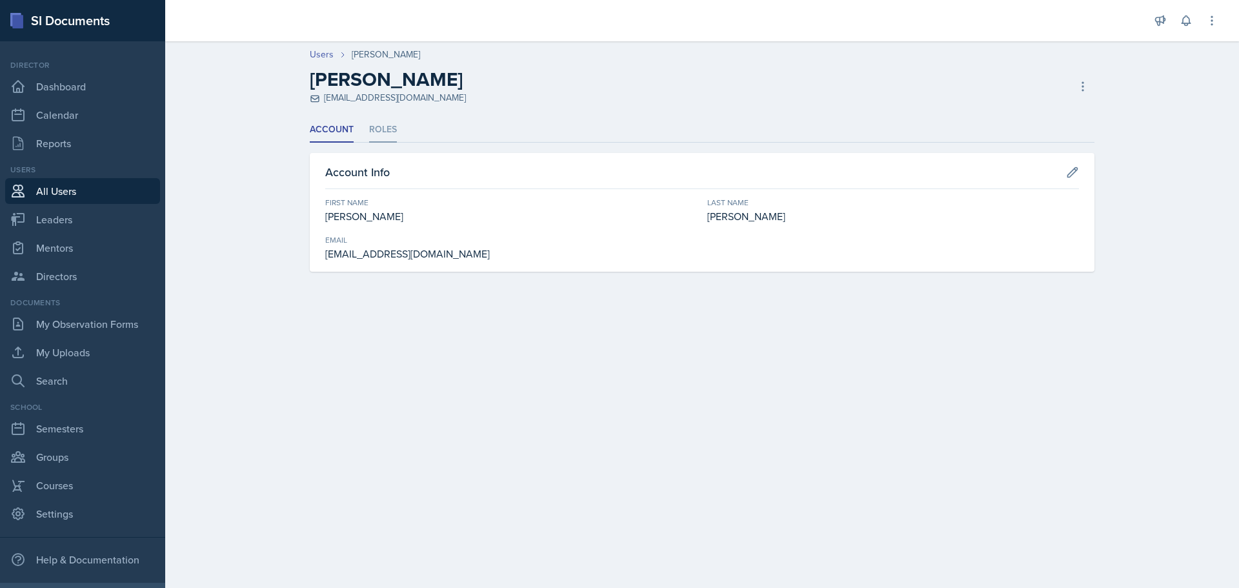
click at [383, 128] on li "Roles" at bounding box center [383, 129] width 28 height 25
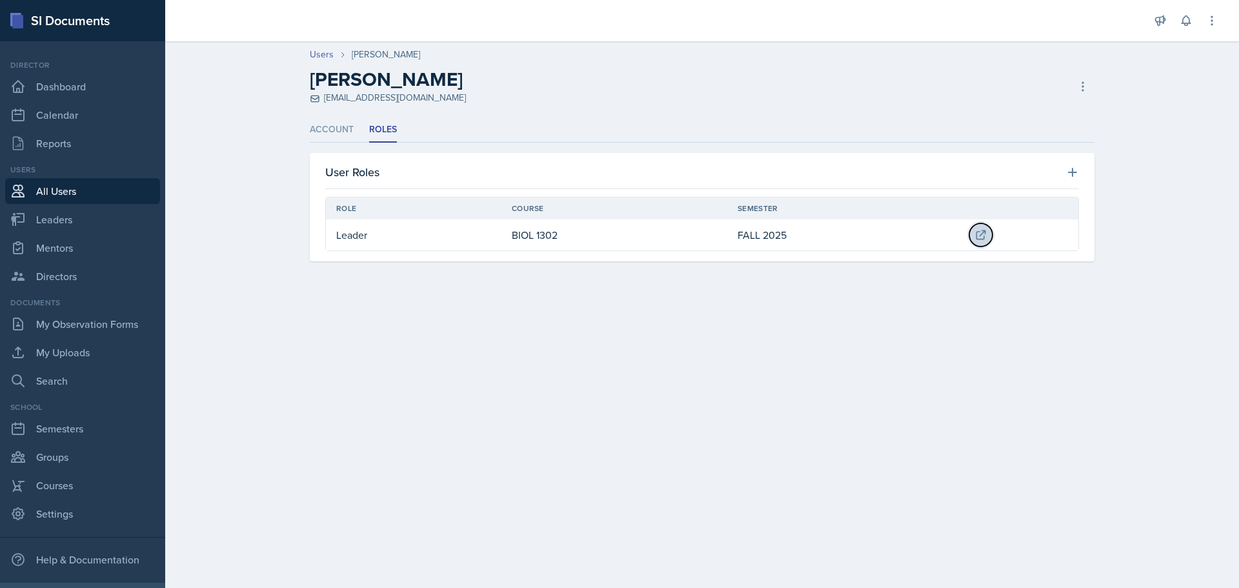
click at [975, 238] on icon at bounding box center [980, 234] width 13 height 13
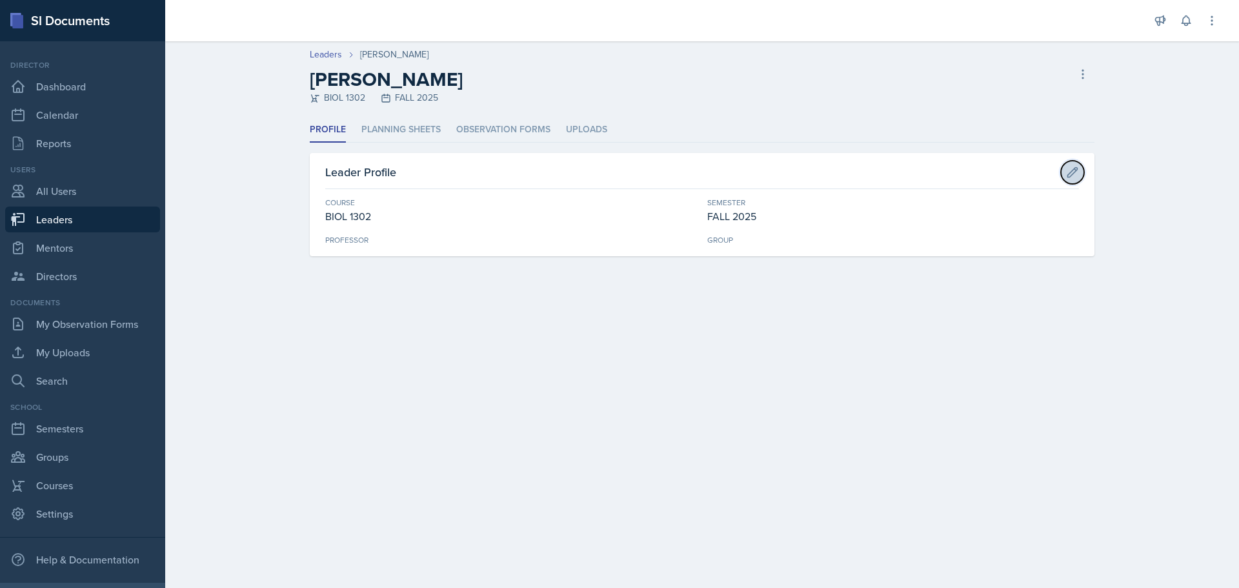
click at [1070, 173] on icon at bounding box center [1072, 172] width 13 height 13
select select "c3a50d7d-2f3e-4127-8f4d-13a89c89b7bc"
select select "0924c876-6fa7-4296-b593-7db6428ef465"
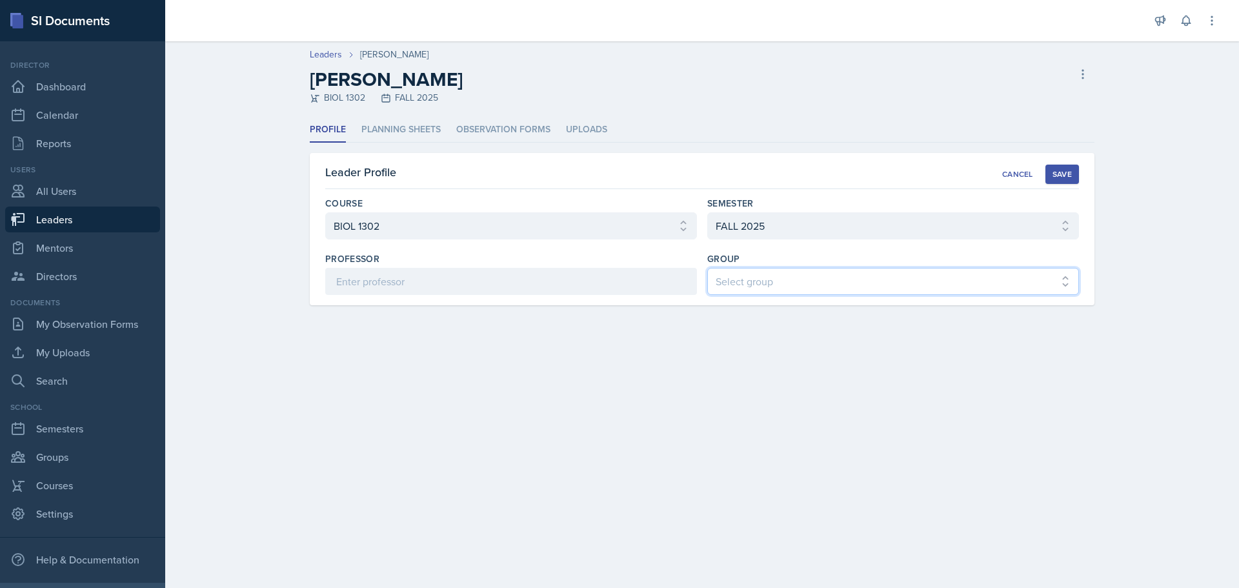
click at [763, 279] on select "Select group COP #1 - Mars COP #2 - Venus COP #3 - Neptune COP #4 - Saturn COP …" at bounding box center [893, 281] width 372 height 27
select select "6d06ddae-fe75-4f9f-bac4-f3b2e950d318"
click at [707, 268] on select "Select group COP #1 - Mars COP #2 - Venus COP #3 - Neptune COP #4 - Saturn COP …" at bounding box center [893, 281] width 372 height 27
click at [892, 181] on div "Leader Profile Cancel Save" at bounding box center [702, 176] width 754 height 26
click at [1072, 172] on button "Save" at bounding box center [1062, 174] width 34 height 19
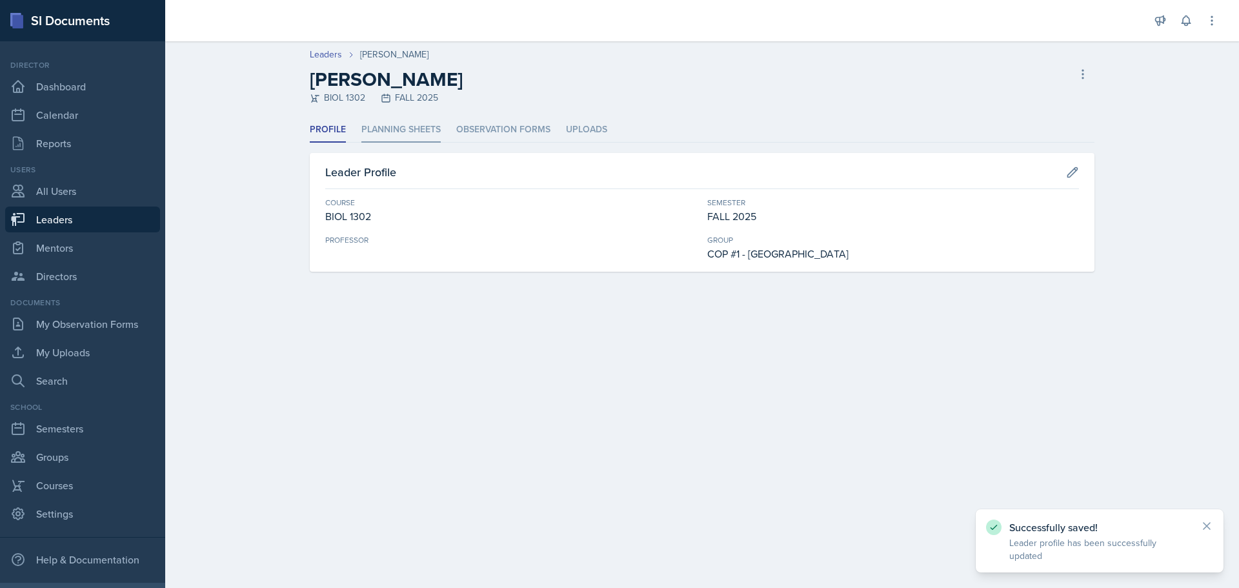
click at [404, 132] on li "Planning Sheets" at bounding box center [400, 129] width 79 height 25
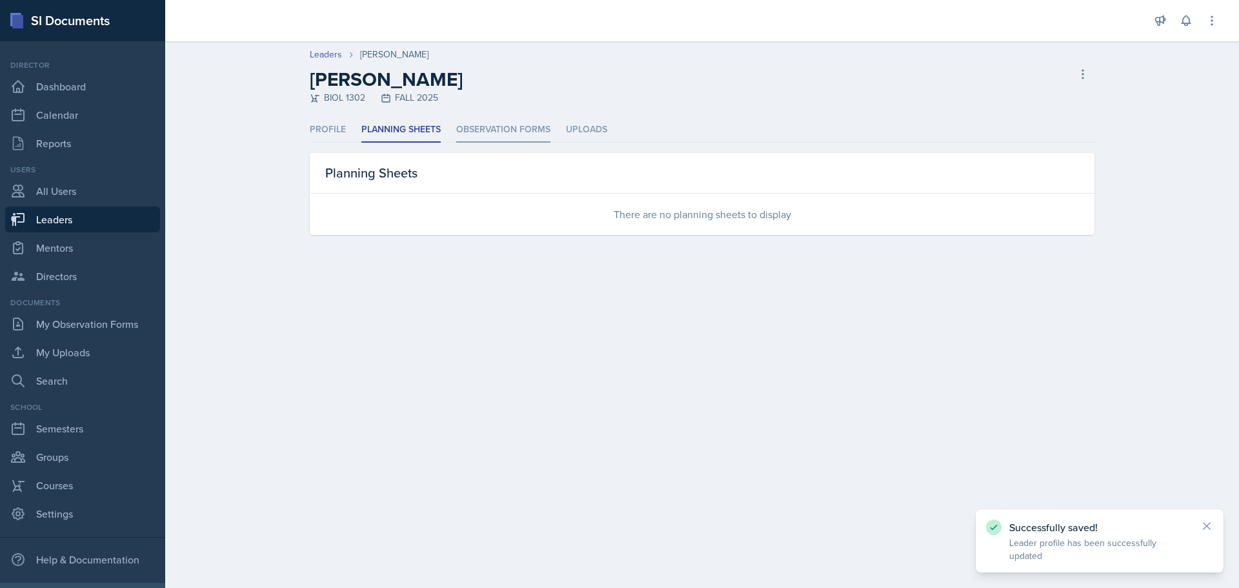
click at [495, 133] on li "Observation Forms" at bounding box center [503, 129] width 94 height 25
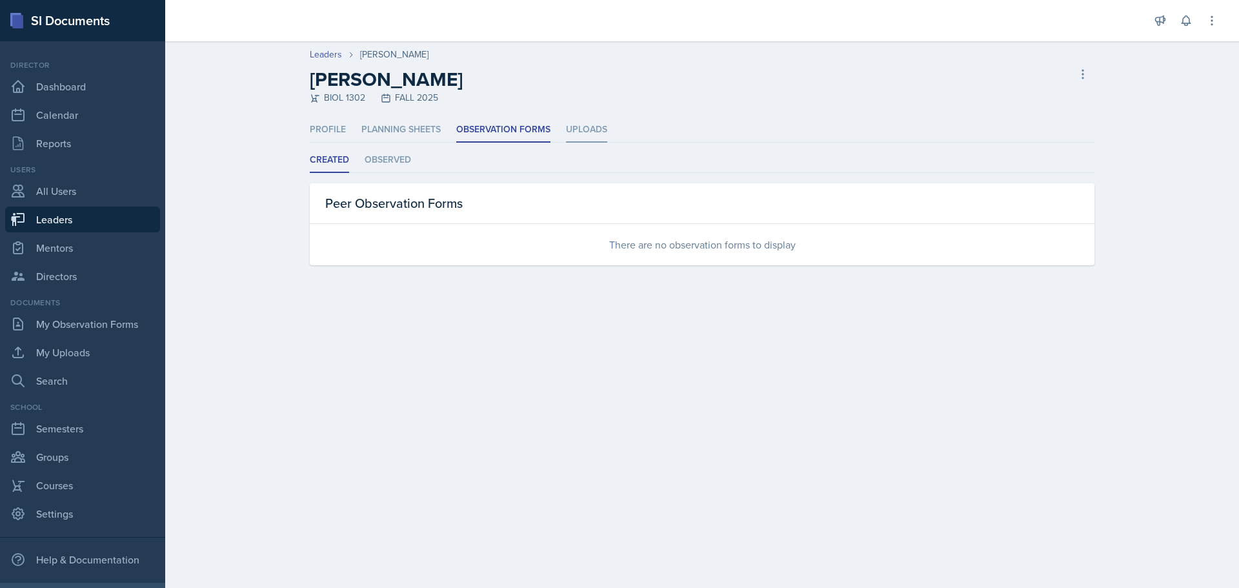
click at [583, 127] on li "Uploads" at bounding box center [586, 129] width 41 height 25
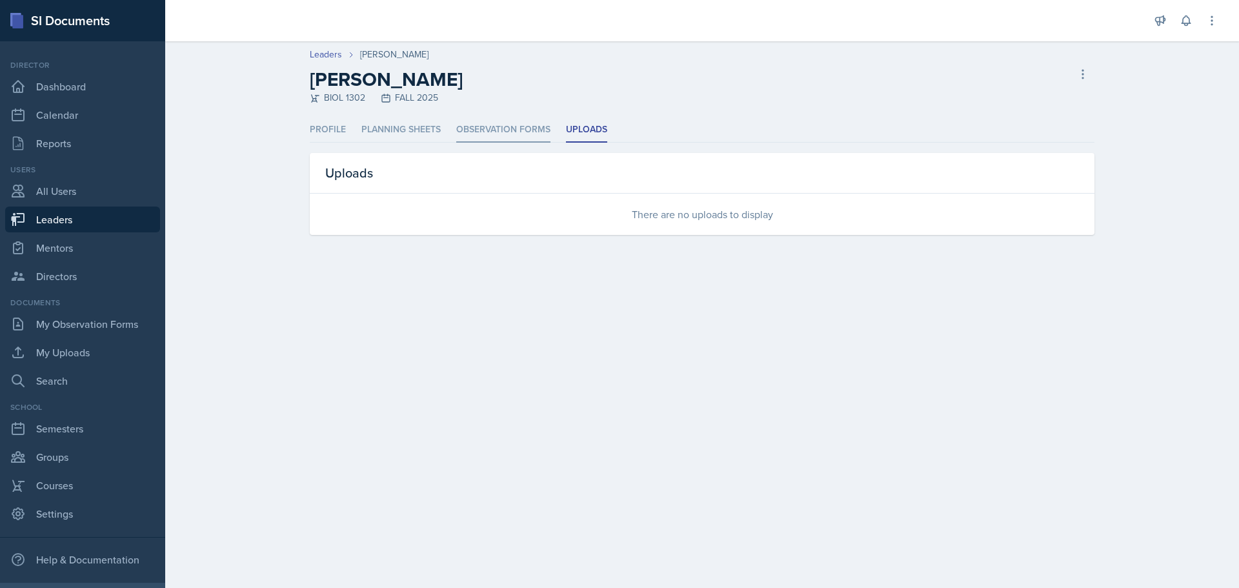
click at [484, 132] on li "Observation Forms" at bounding box center [503, 129] width 94 height 25
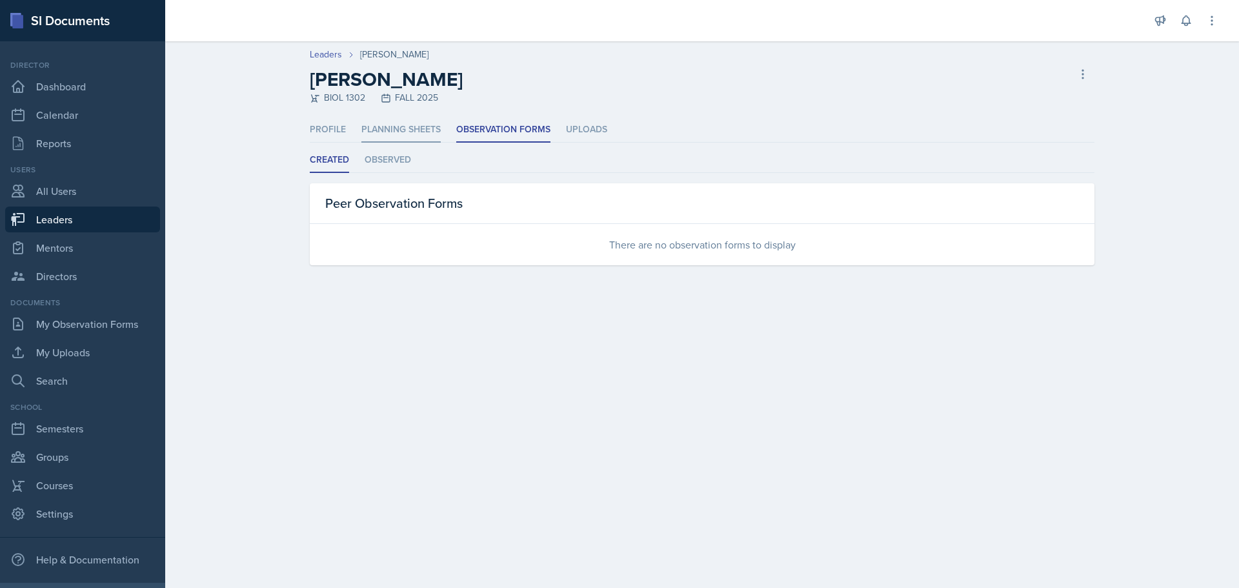
click at [406, 128] on li "Planning Sheets" at bounding box center [400, 129] width 79 height 25
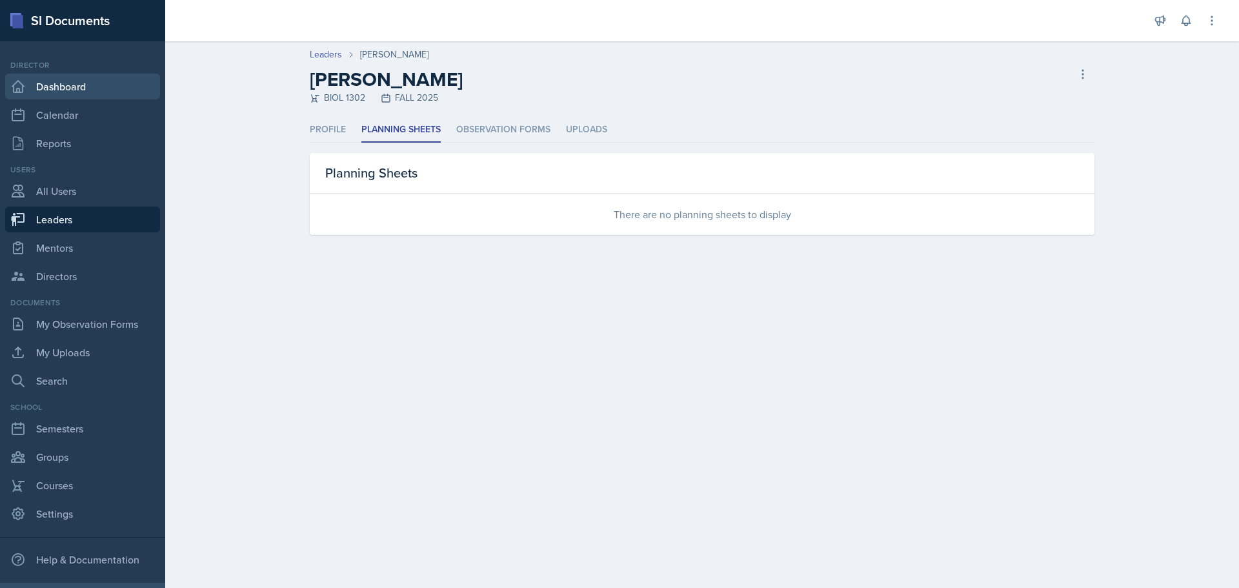
click at [66, 94] on link "Dashboard" at bounding box center [82, 87] width 155 height 26
